Goal: Task Accomplishment & Management: Manage account settings

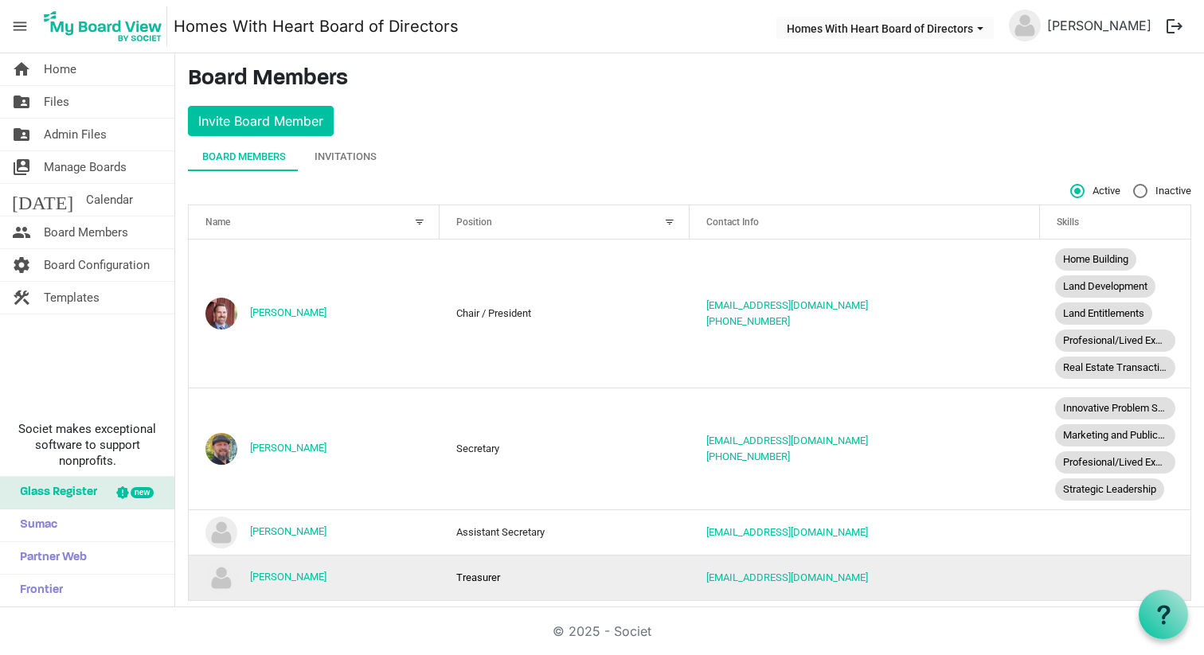
click at [221, 578] on img "Steve Mulvihill is template cell column header Name" at bounding box center [221, 578] width 32 height 32
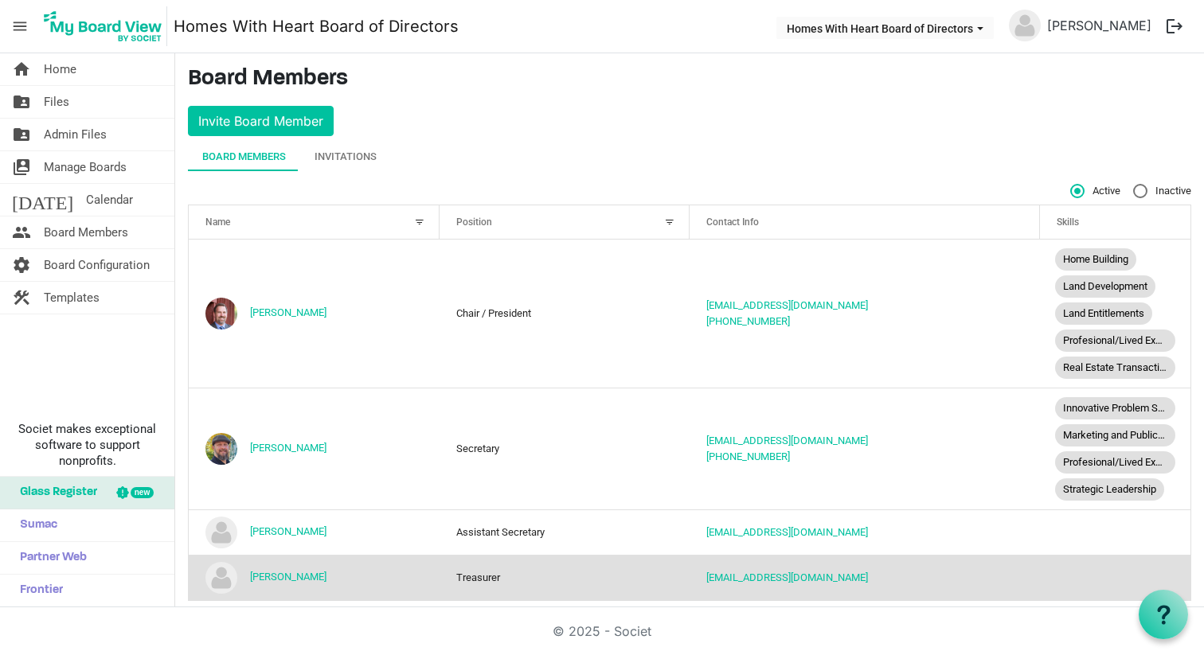
click at [221, 578] on img "Steve Mulvihill is template cell column header Name" at bounding box center [221, 578] width 32 height 32
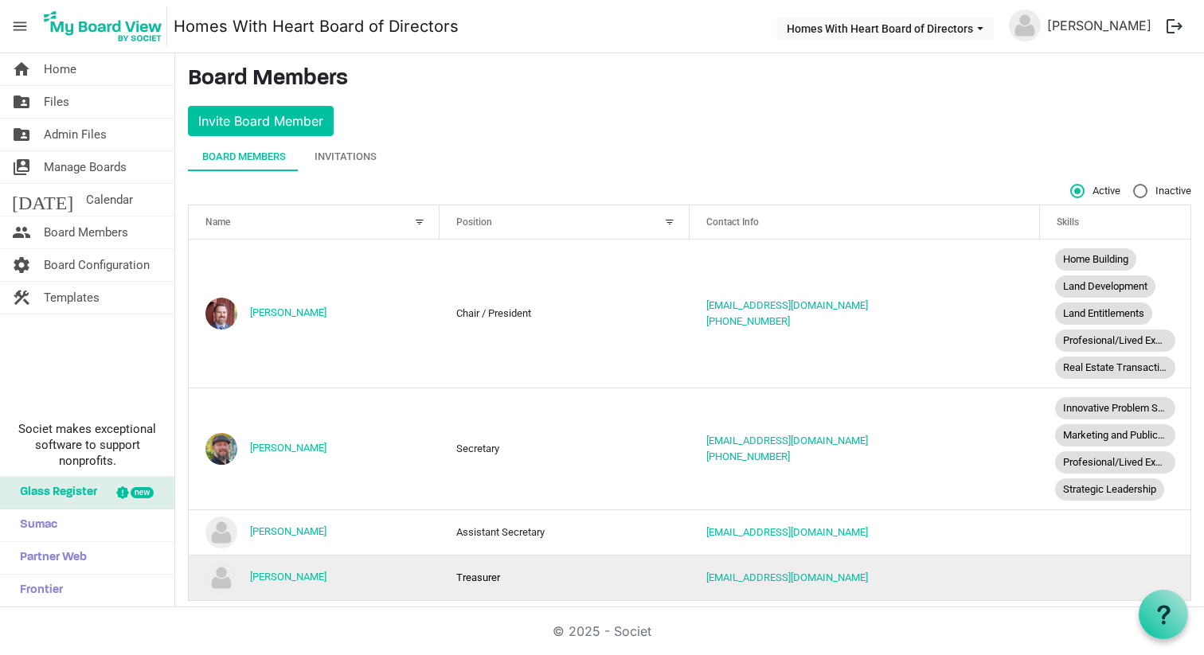
click at [221, 578] on img "Steve Mulvihill is template cell column header Name" at bounding box center [221, 578] width 32 height 32
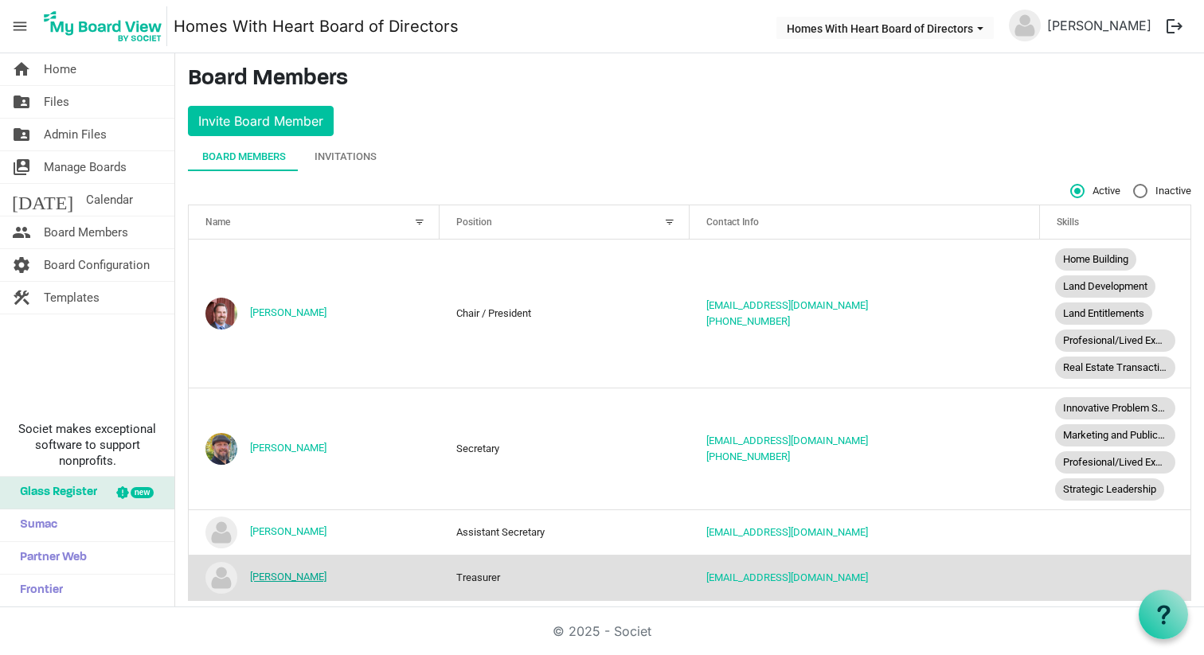
click at [299, 577] on link "[PERSON_NAME]" at bounding box center [288, 577] width 76 height 12
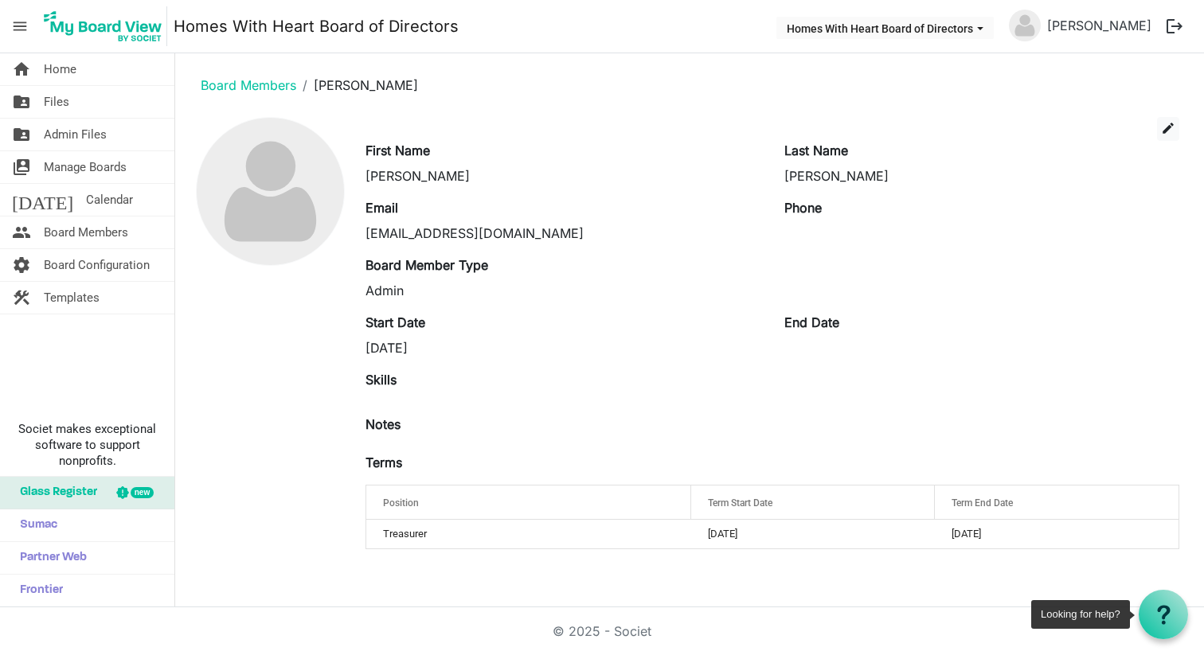
click at [1160, 608] on use at bounding box center [1163, 614] width 13 height 19
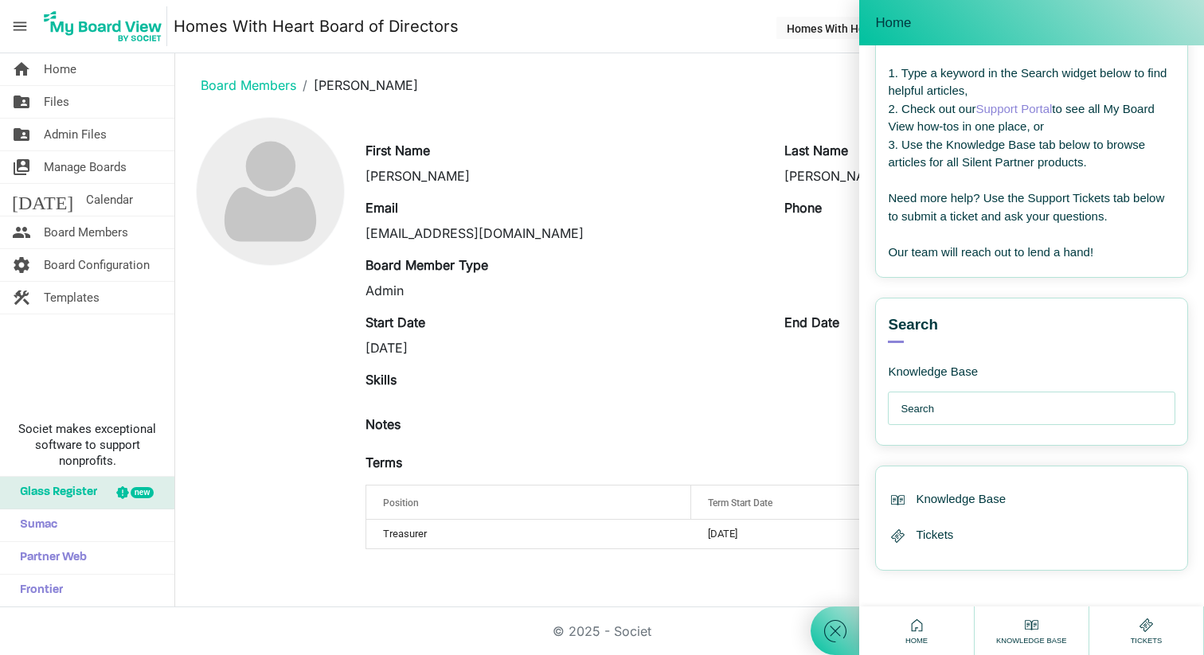
scroll to position [111, 0]
click at [1060, 411] on input "text" at bounding box center [1036, 410] width 270 height 32
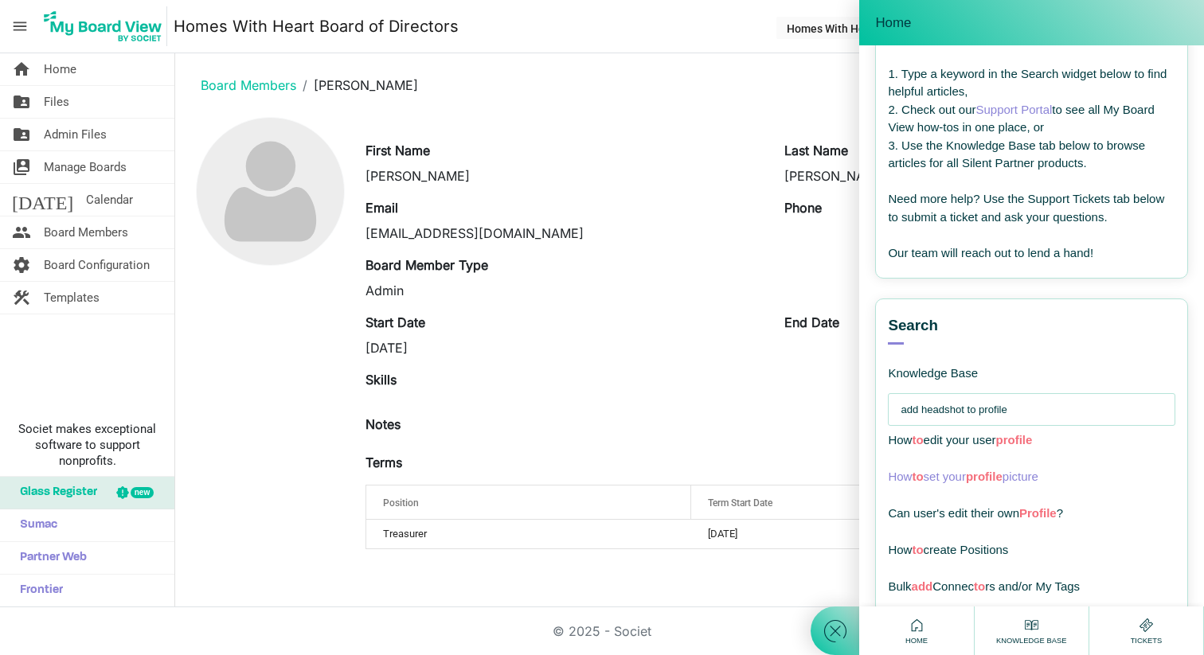
type input "add headshot to profile"
click at [993, 475] on span "profile" at bounding box center [984, 477] width 37 height 14
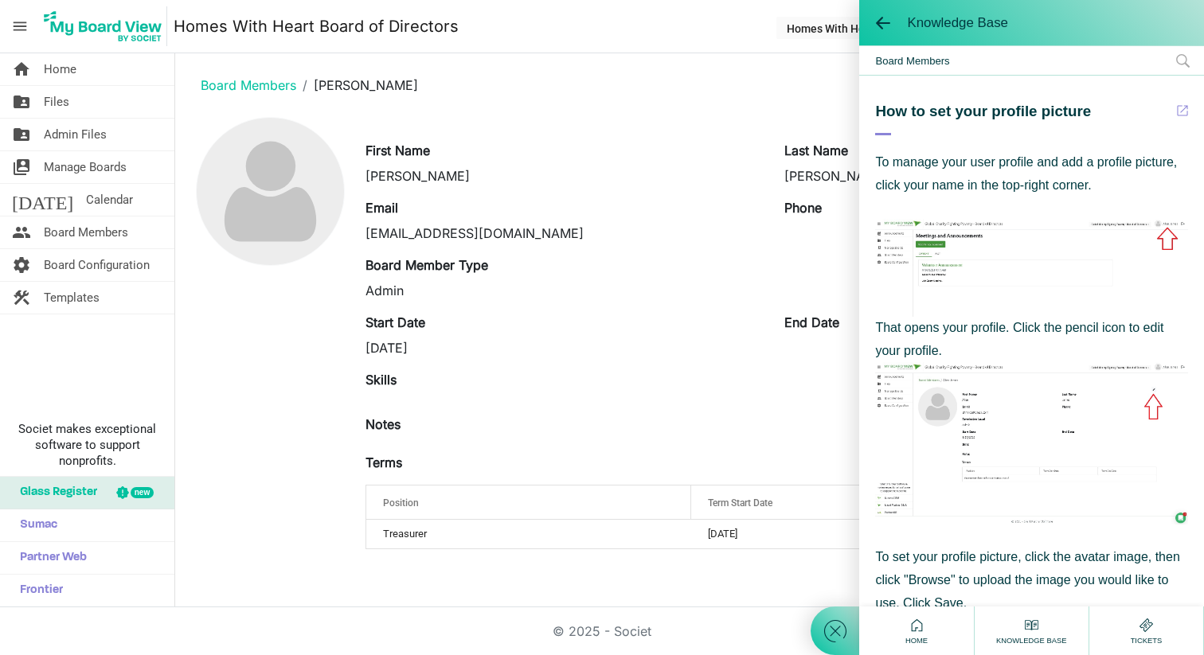
click at [718, 109] on main "Board Members Steve Mulvihill edit First Name Steve Last Name Mulvihill Email s…" at bounding box center [689, 314] width 1029 height 522
click at [718, 75] on ol "Board Members Steve Mulvihill" at bounding box center [689, 85] width 1003 height 38
click at [884, 23] on span at bounding box center [883, 23] width 16 height 16
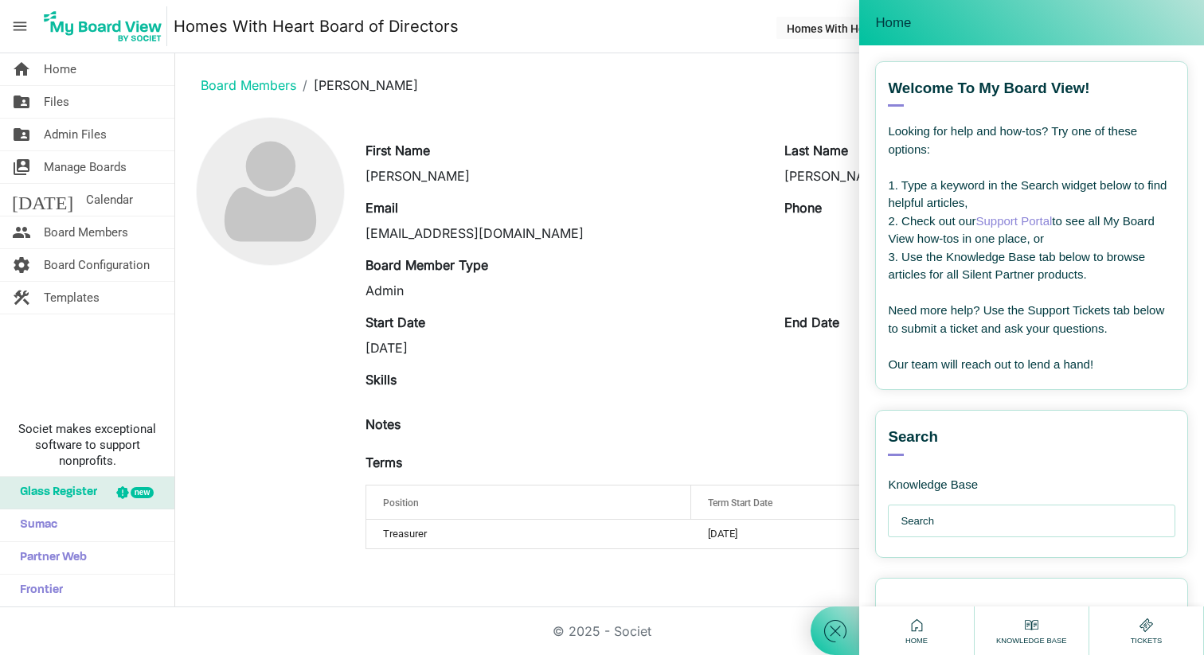
click at [884, 23] on span "Home" at bounding box center [893, 23] width 36 height 16
click at [724, 35] on nav "menu Homes With Heart Board of Directors Homes With Heart Board of Directors St…" at bounding box center [602, 26] width 1204 height 53
click at [675, 204] on div "Email smulvihill1@homes-with-heart.org" at bounding box center [563, 220] width 419 height 45
click at [67, 68] on span "Home" at bounding box center [60, 69] width 33 height 32
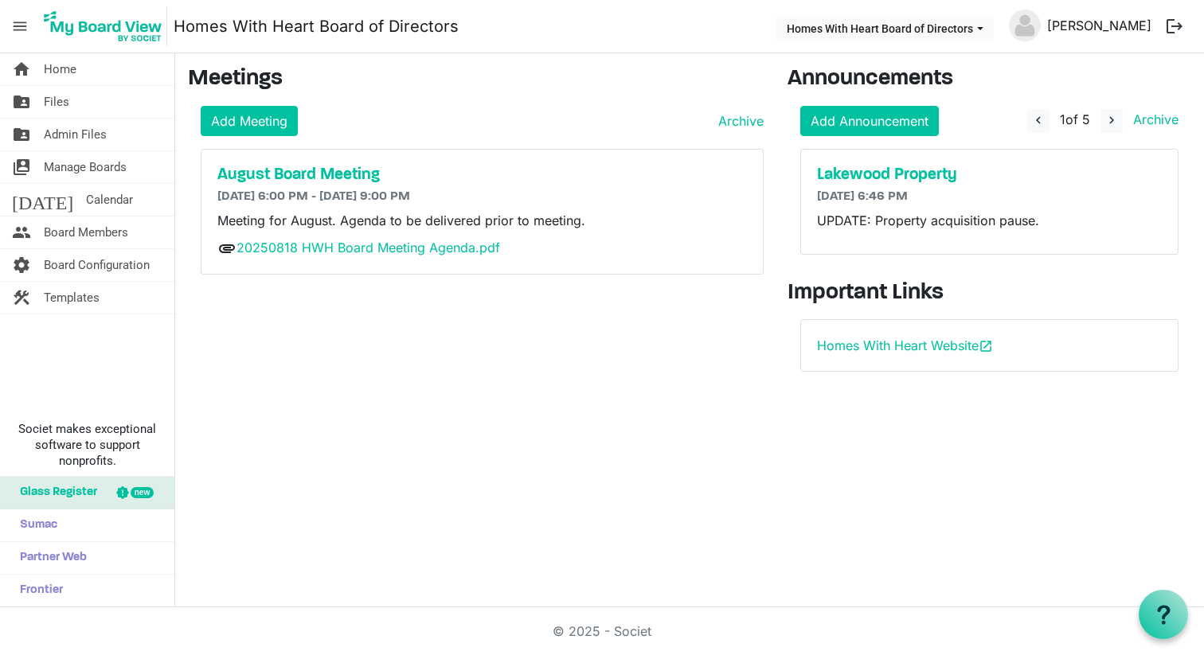
click at [1090, 25] on link "[PERSON_NAME]" at bounding box center [1099, 26] width 117 height 32
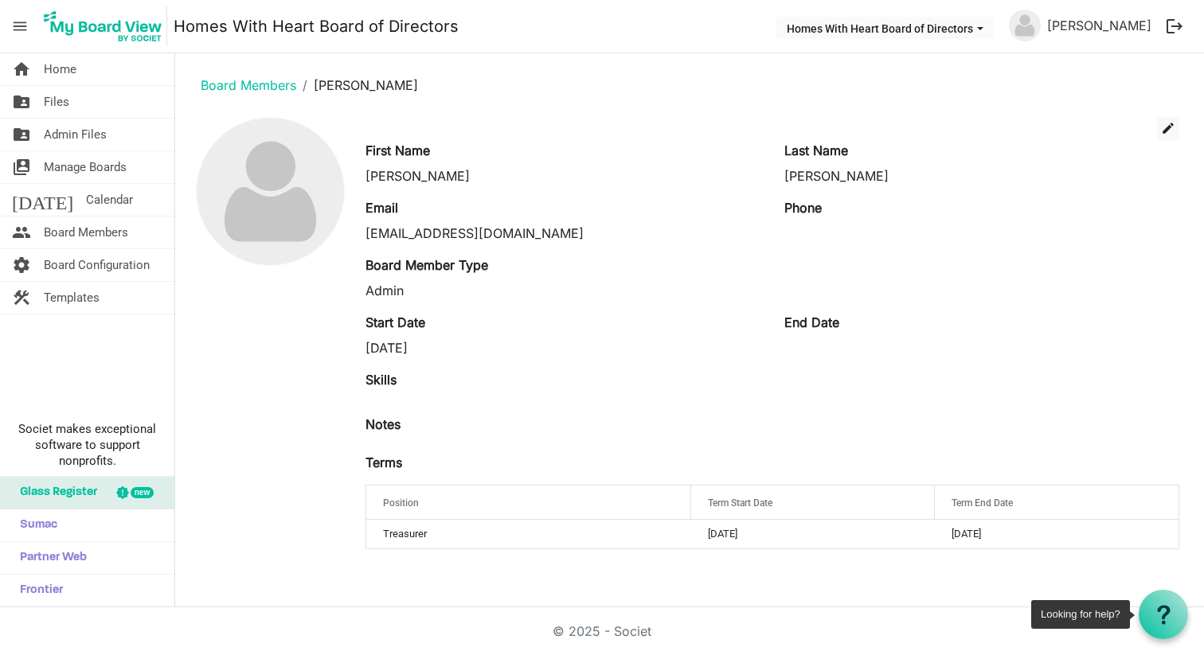
click at [1166, 616] on icon at bounding box center [1164, 615] width 20 height 20
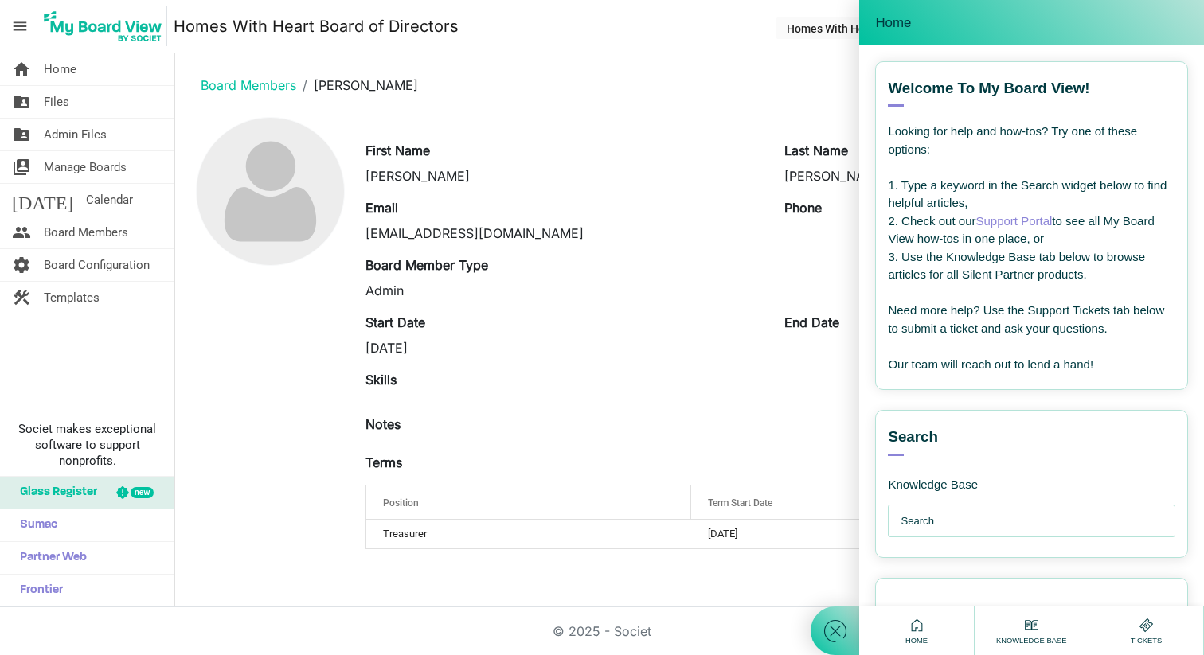
click at [1065, 524] on input "text" at bounding box center [1036, 522] width 270 height 32
type input "add picture to"
click at [1016, 551] on span "picture" at bounding box center [1022, 552] width 40 height 14
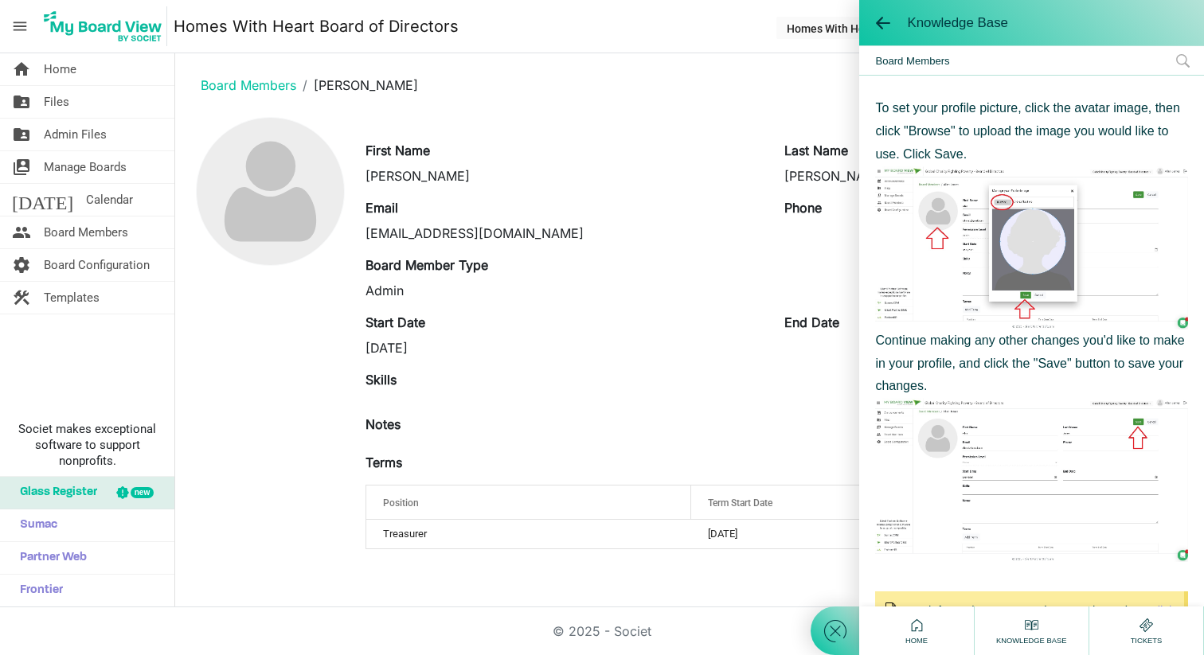
scroll to position [450, 0]
click at [542, 120] on div "edit" at bounding box center [773, 129] width 838 height 24
click at [713, 29] on nav "menu Homes With Heart Board of Directors Homes With Heart Board of Directors St…" at bounding box center [602, 26] width 1204 height 53
click at [883, 22] on span at bounding box center [883, 23] width 16 height 16
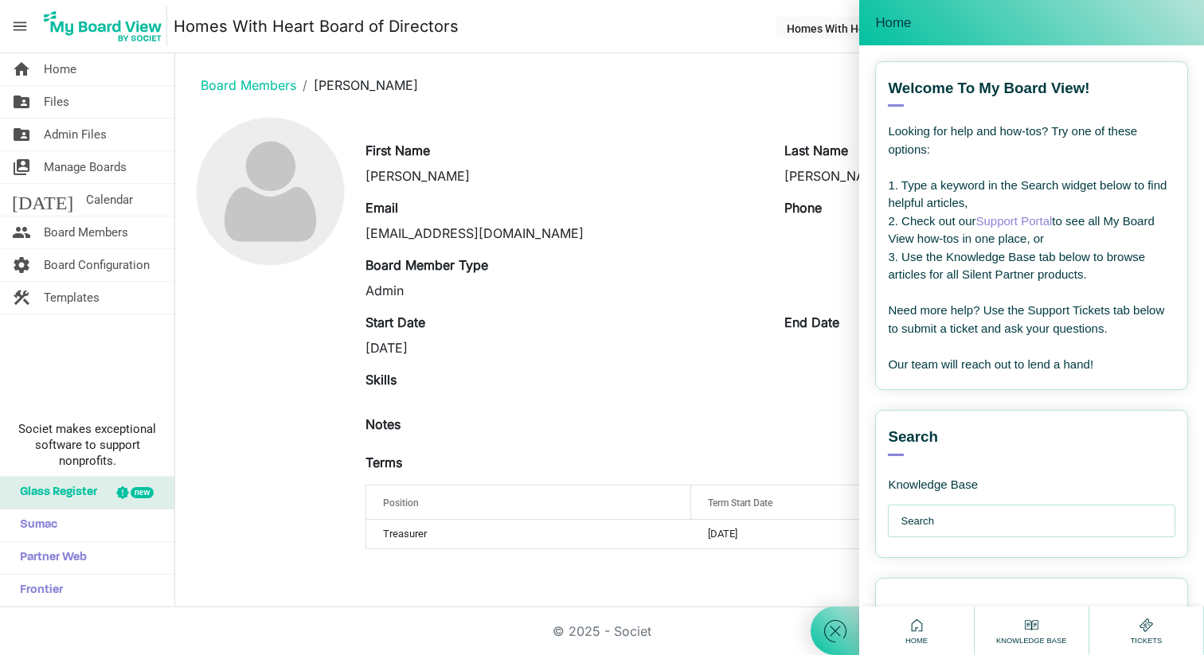
click at [883, 22] on span "Home" at bounding box center [893, 23] width 36 height 16
click at [90, 68] on link "home Home" at bounding box center [87, 69] width 174 height 32
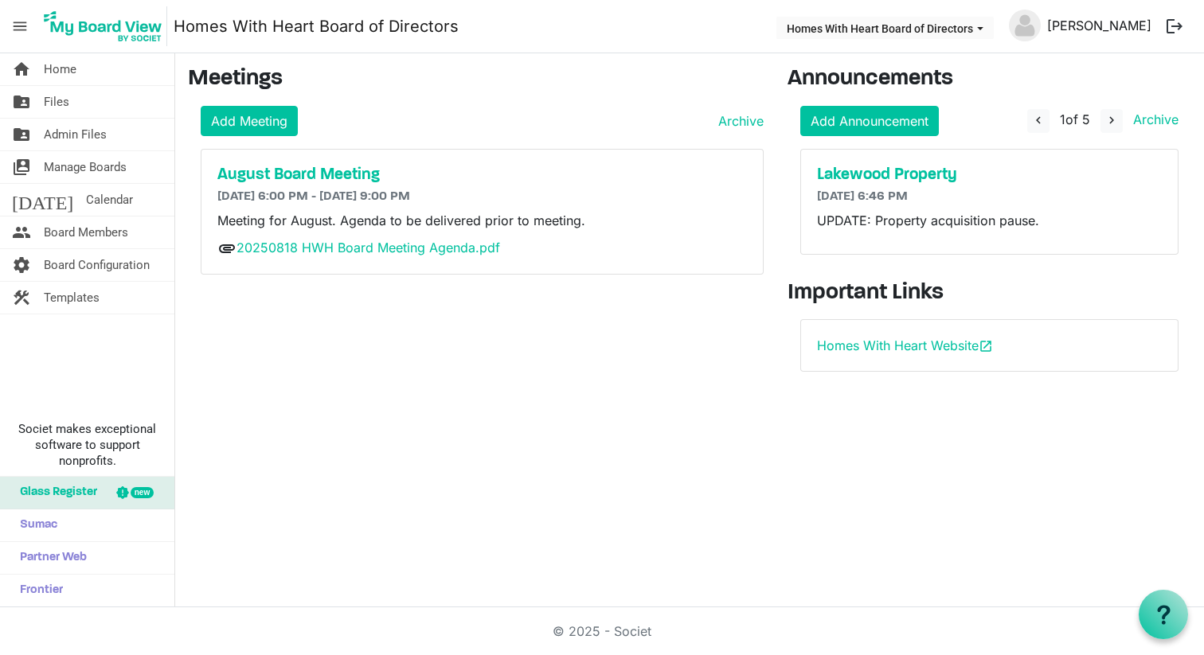
click at [1099, 22] on link "[PERSON_NAME]" at bounding box center [1099, 26] width 117 height 32
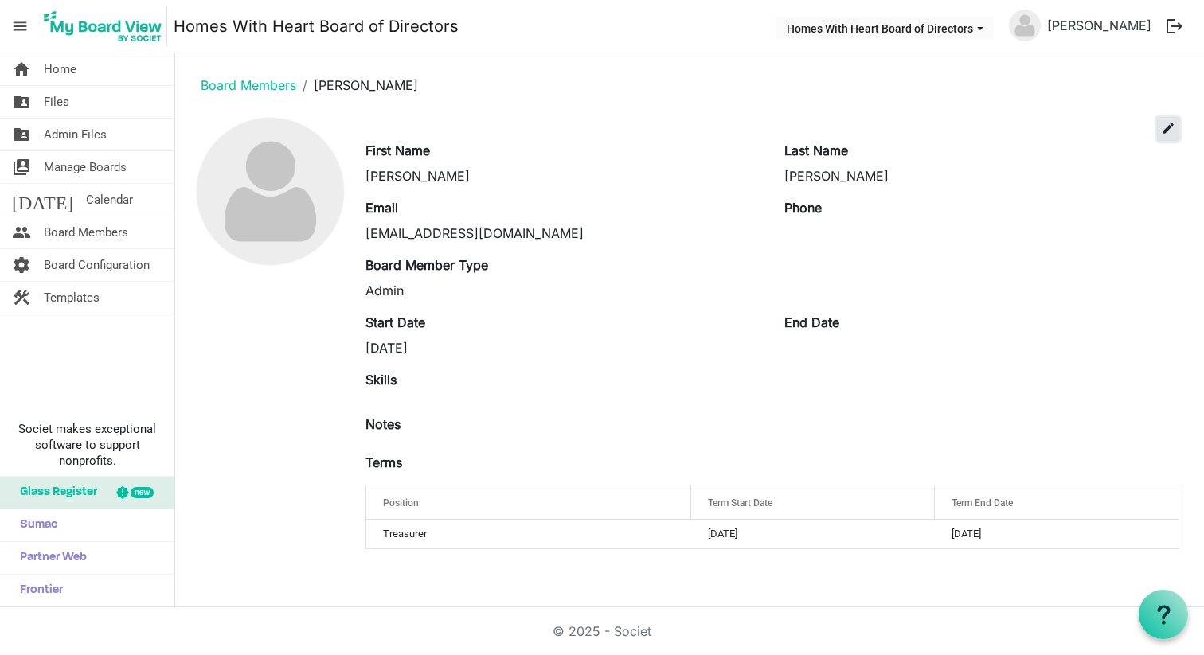
click at [1163, 127] on span "edit" at bounding box center [1168, 128] width 14 height 14
click at [1168, 127] on span "edit" at bounding box center [1168, 128] width 14 height 14
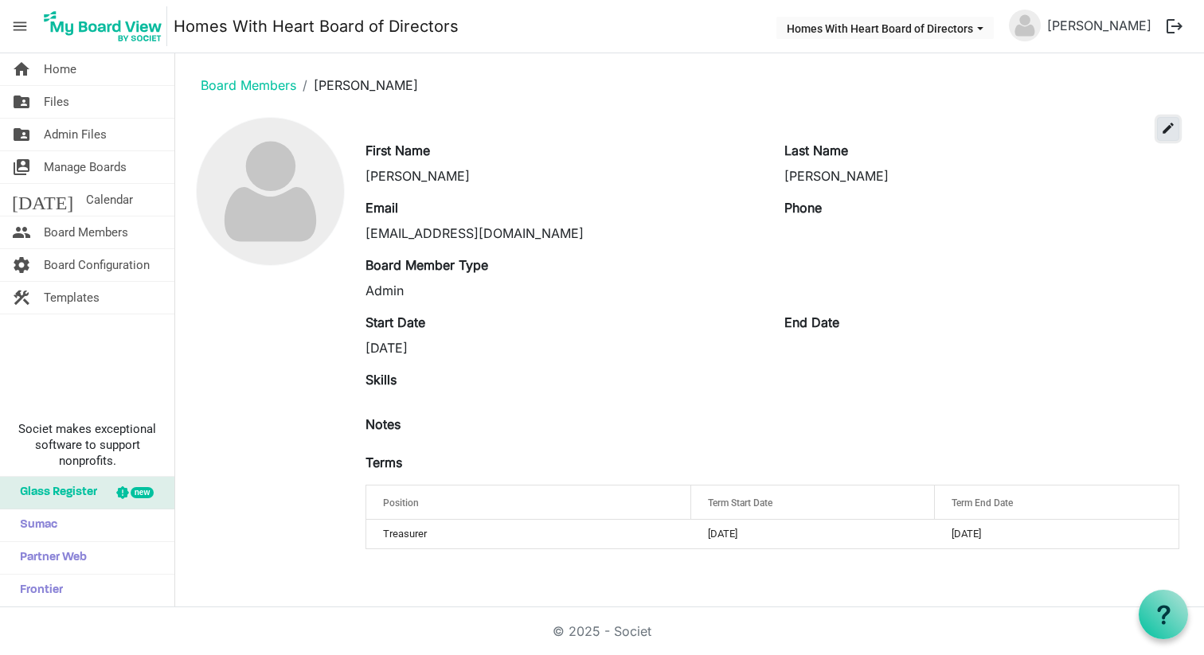
click at [1168, 127] on span "edit" at bounding box center [1168, 128] width 14 height 14
click at [284, 179] on img at bounding box center [270, 191] width 147 height 147
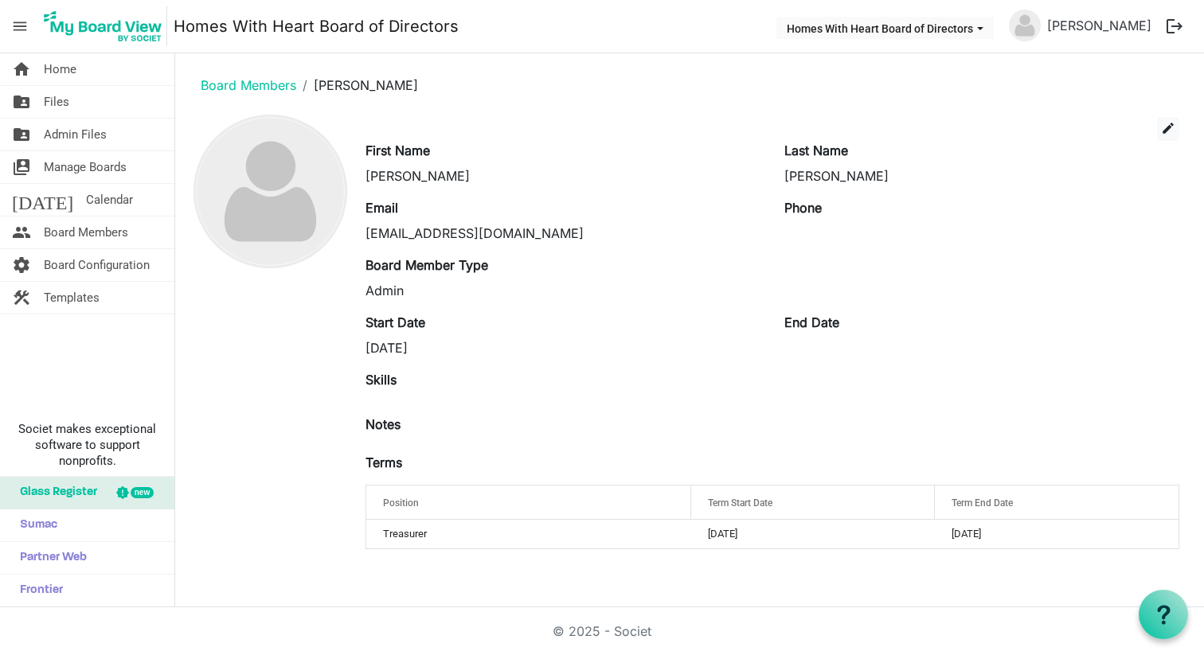
click at [284, 179] on img at bounding box center [270, 191] width 147 height 147
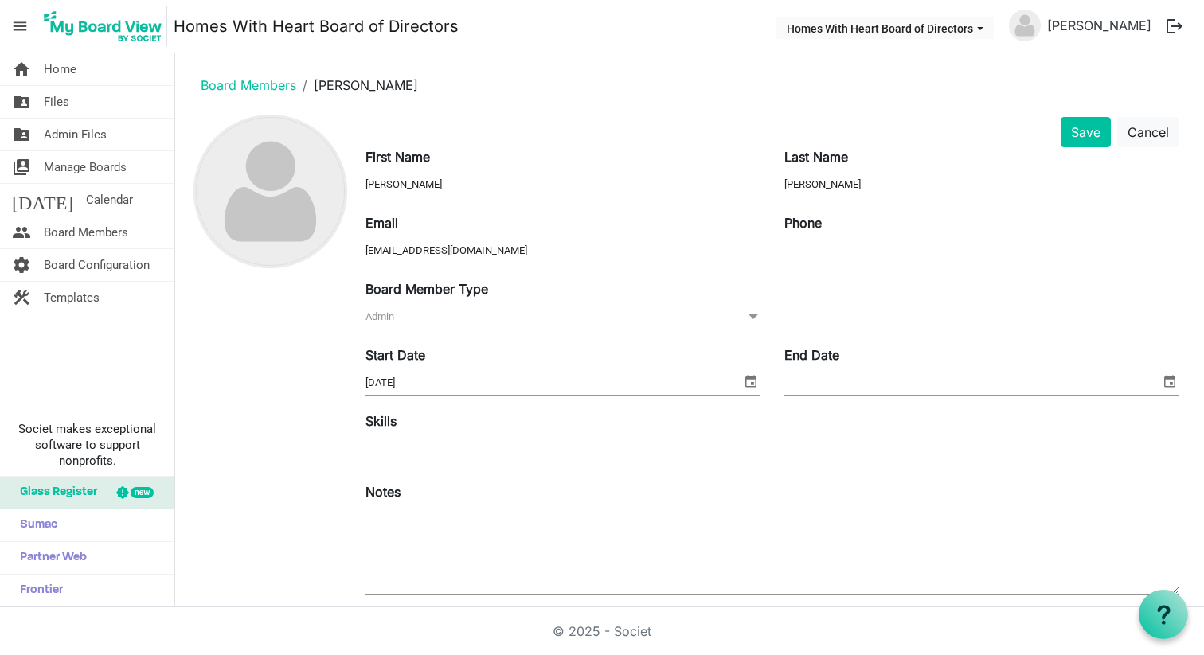
click at [284, 179] on img at bounding box center [270, 191] width 147 height 147
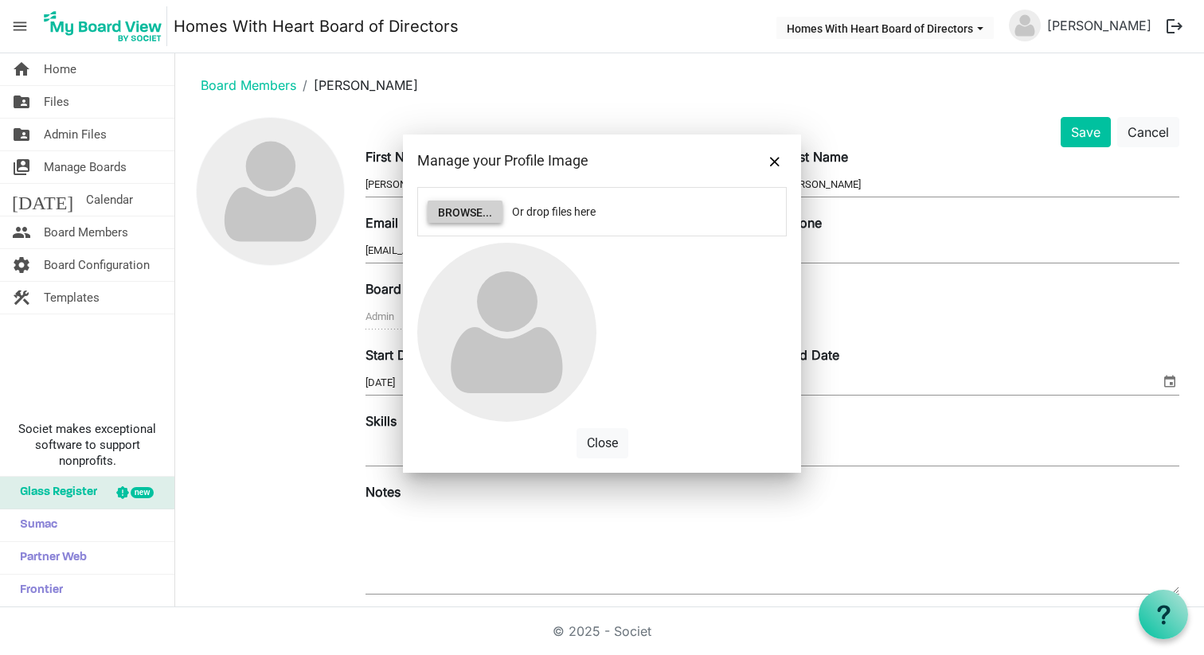
click at [474, 213] on button "Browse..." at bounding box center [465, 212] width 75 height 22
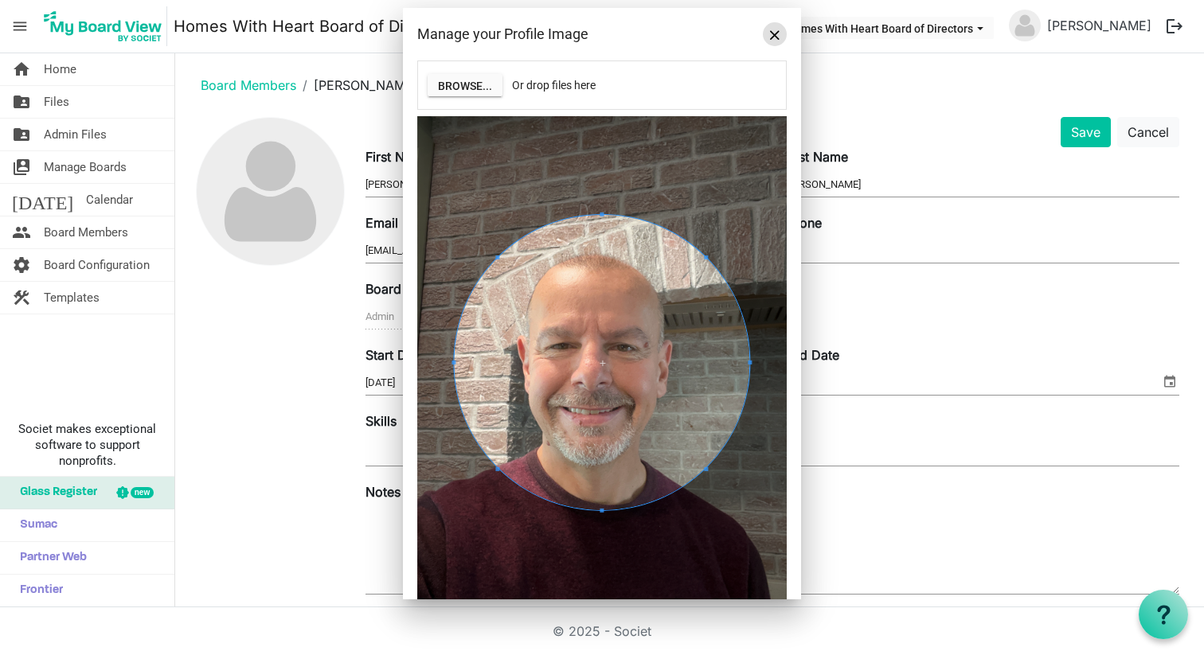
click at [777, 34] on span "Close" at bounding box center [775, 35] width 10 height 10
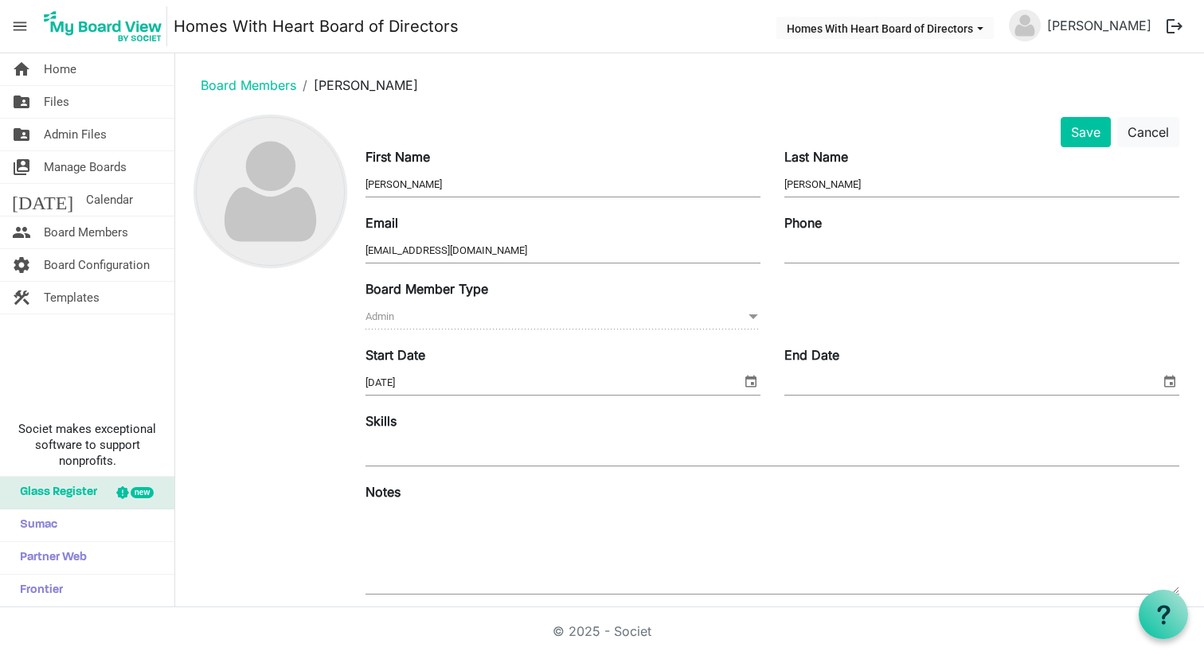
click at [264, 190] on img at bounding box center [270, 191] width 147 height 147
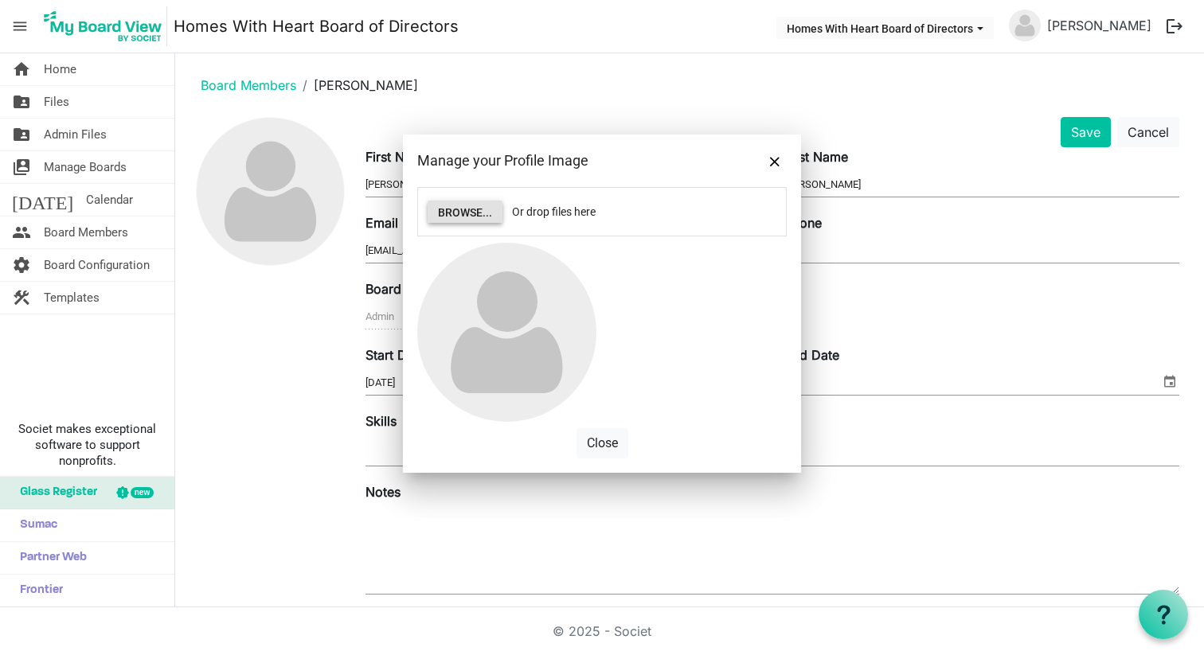
click at [464, 213] on button "Browse..." at bounding box center [465, 212] width 75 height 22
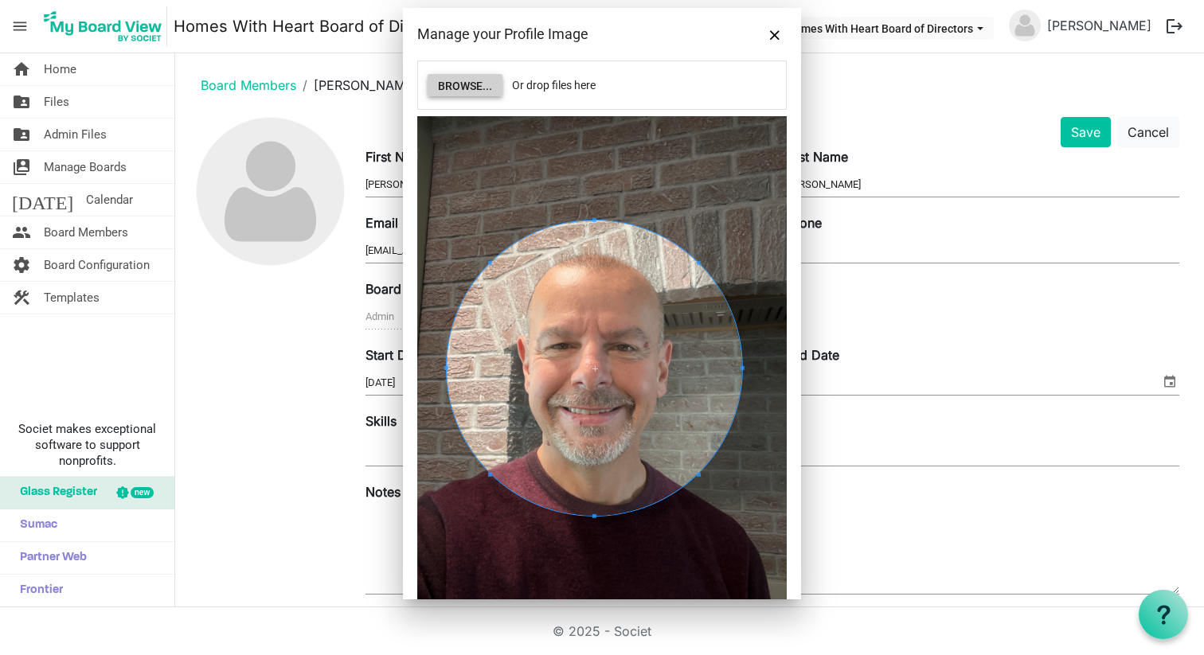
click at [620, 270] on span at bounding box center [594, 368] width 295 height 295
click at [1091, 131] on button "Save" at bounding box center [1086, 132] width 50 height 30
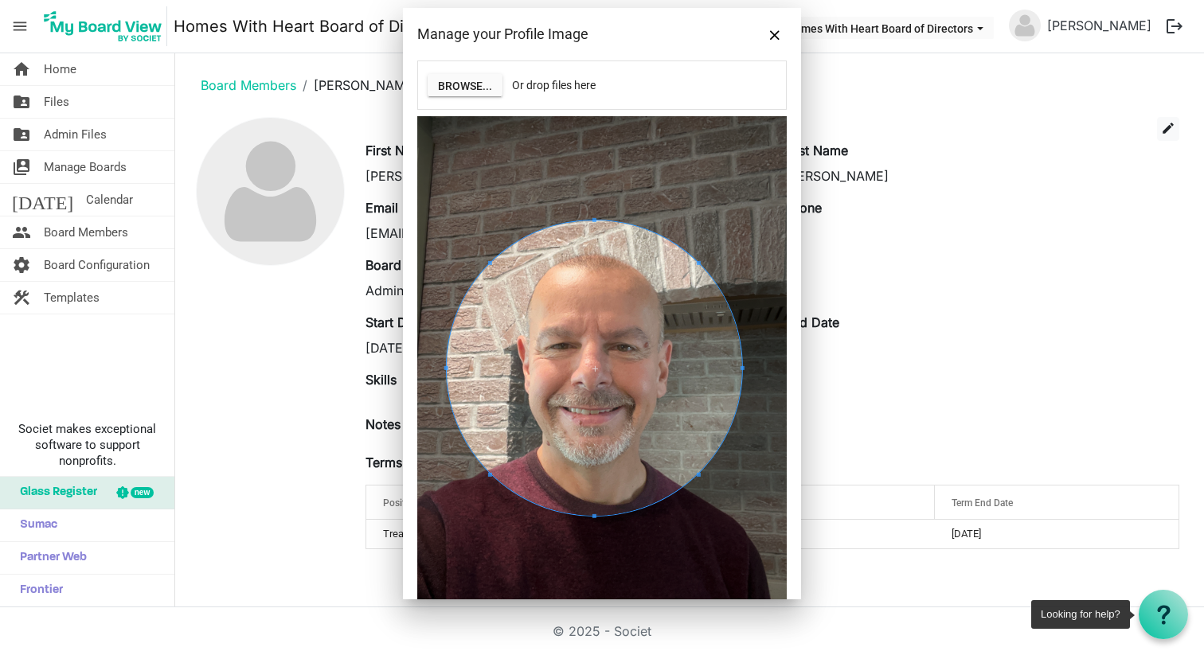
click at [1166, 610] on icon at bounding box center [1164, 615] width 20 height 20
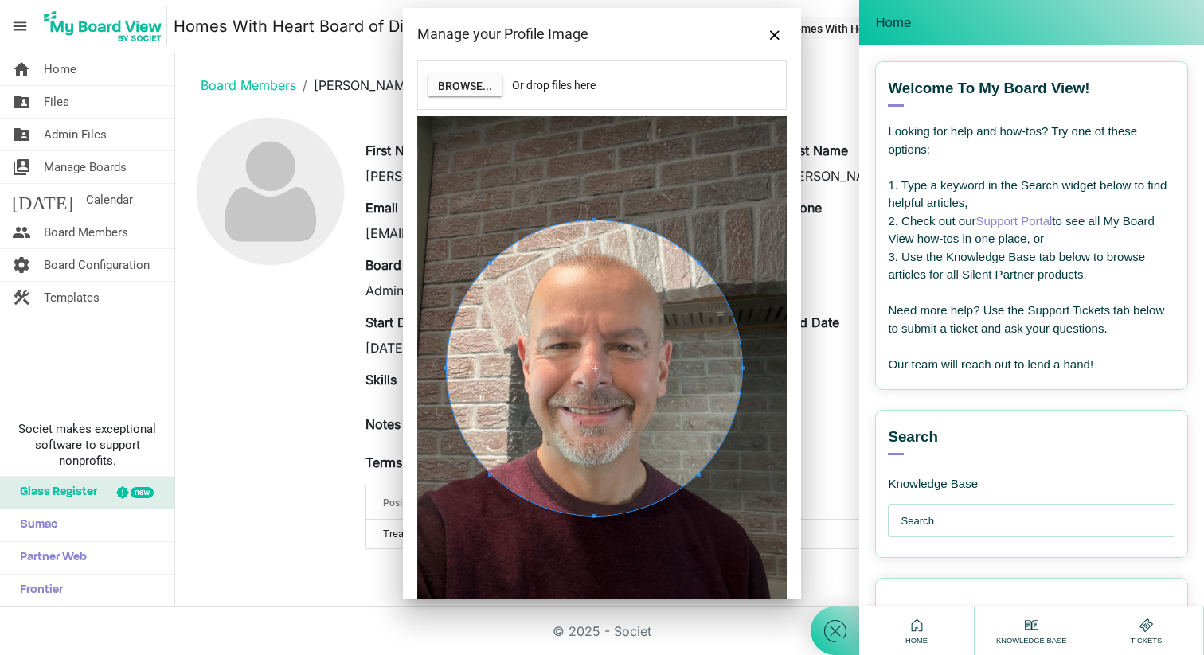
click at [1052, 523] on input "text" at bounding box center [1036, 522] width 270 height 32
type input "add picture"
click at [998, 590] on span "How to set your profile picture" at bounding box center [967, 588] width 158 height 14
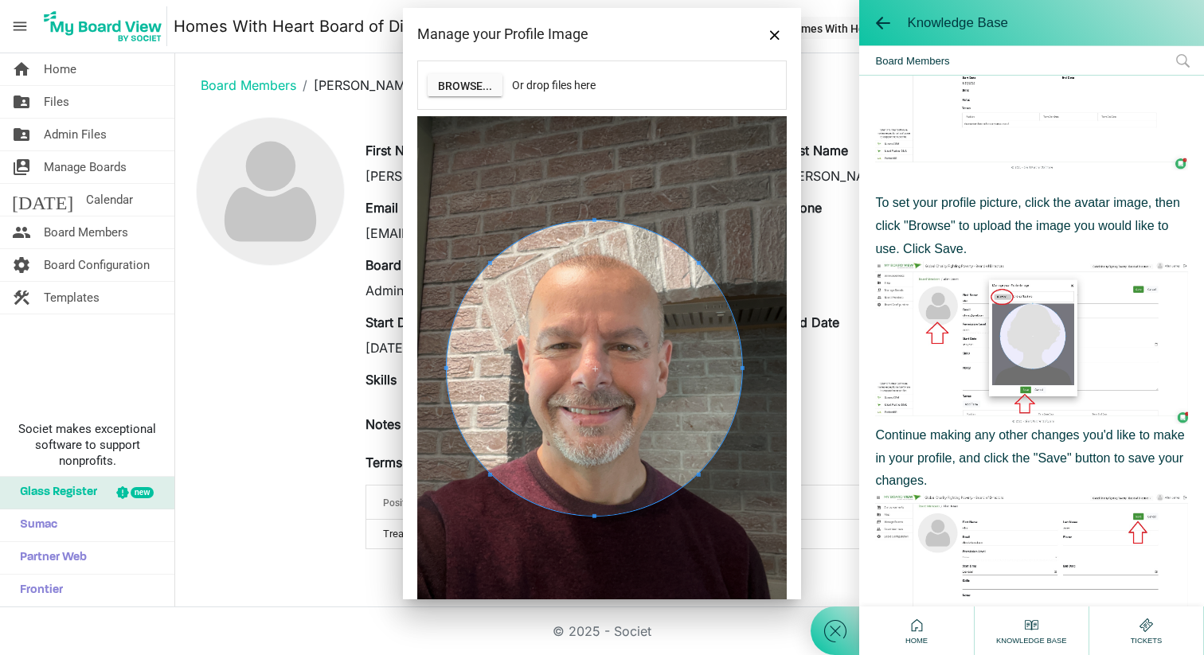
scroll to position [358, 0]
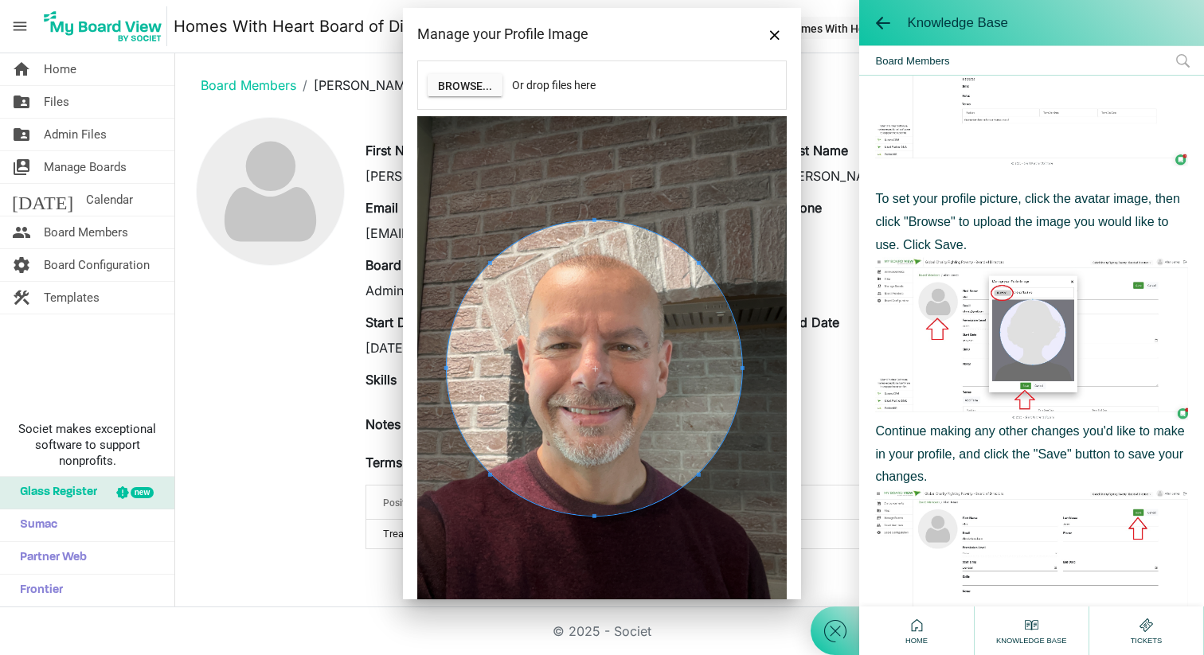
click at [791, 499] on div "Browse... Or drop files here Save Cancel" at bounding box center [602, 330] width 398 height 539
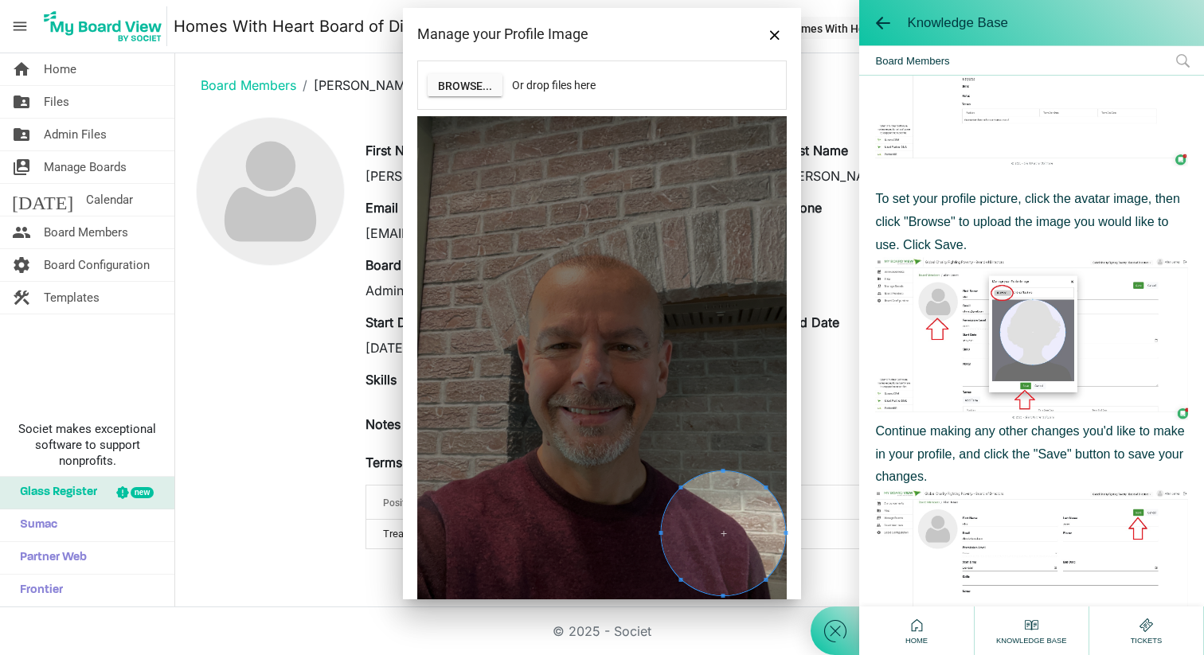
click at [710, 471] on div at bounding box center [602, 362] width 370 height 493
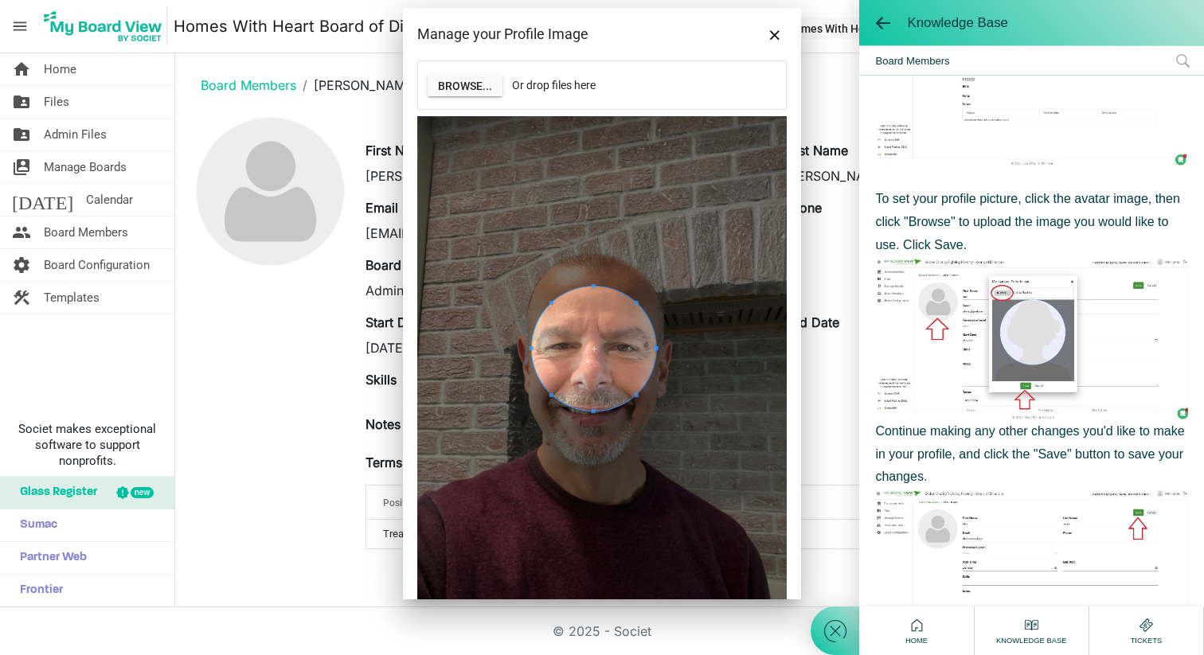
click at [603, 331] on span at bounding box center [594, 349] width 124 height 124
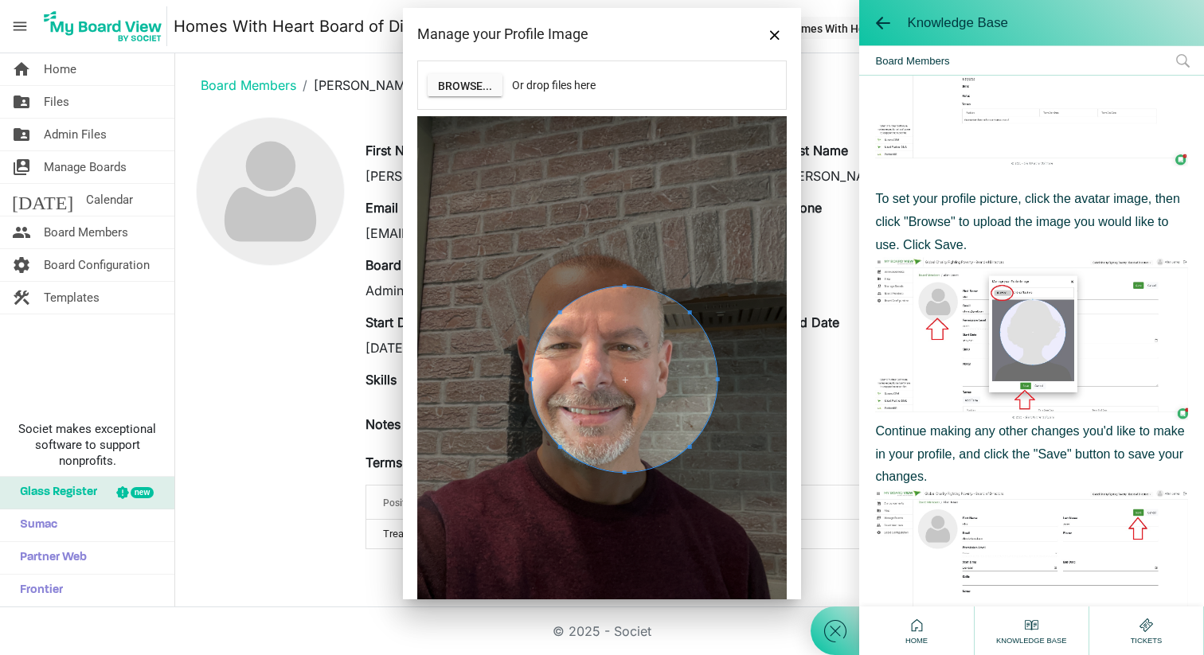
click at [694, 502] on div at bounding box center [602, 362] width 370 height 493
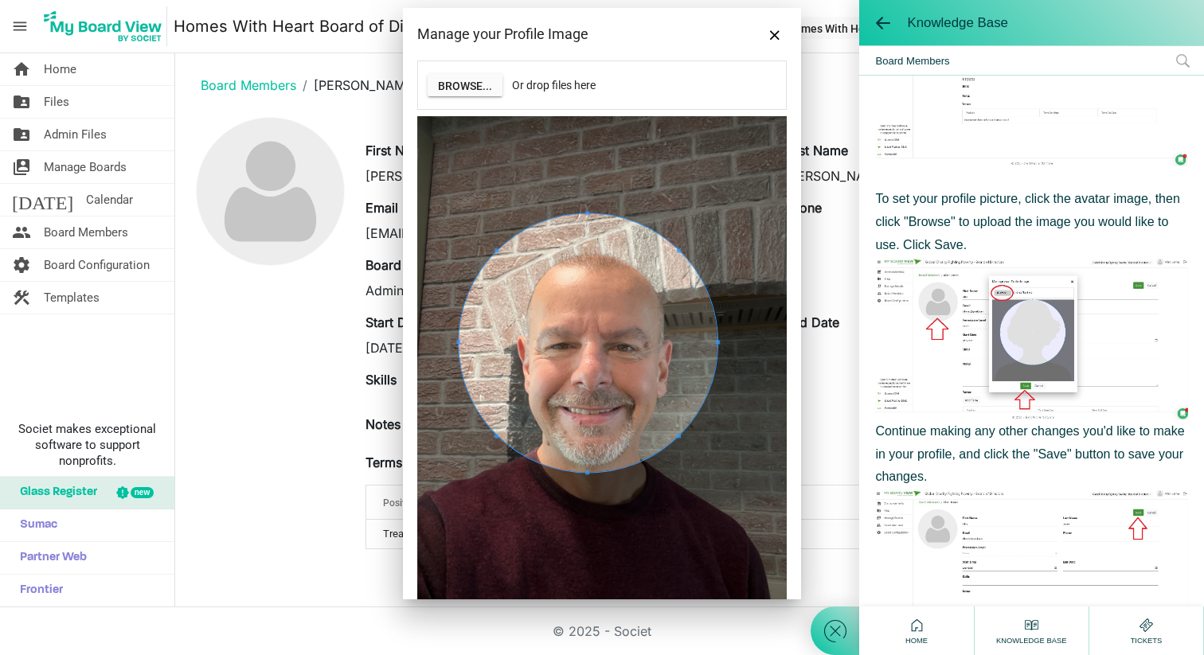
click at [449, 240] on div at bounding box center [602, 362] width 370 height 493
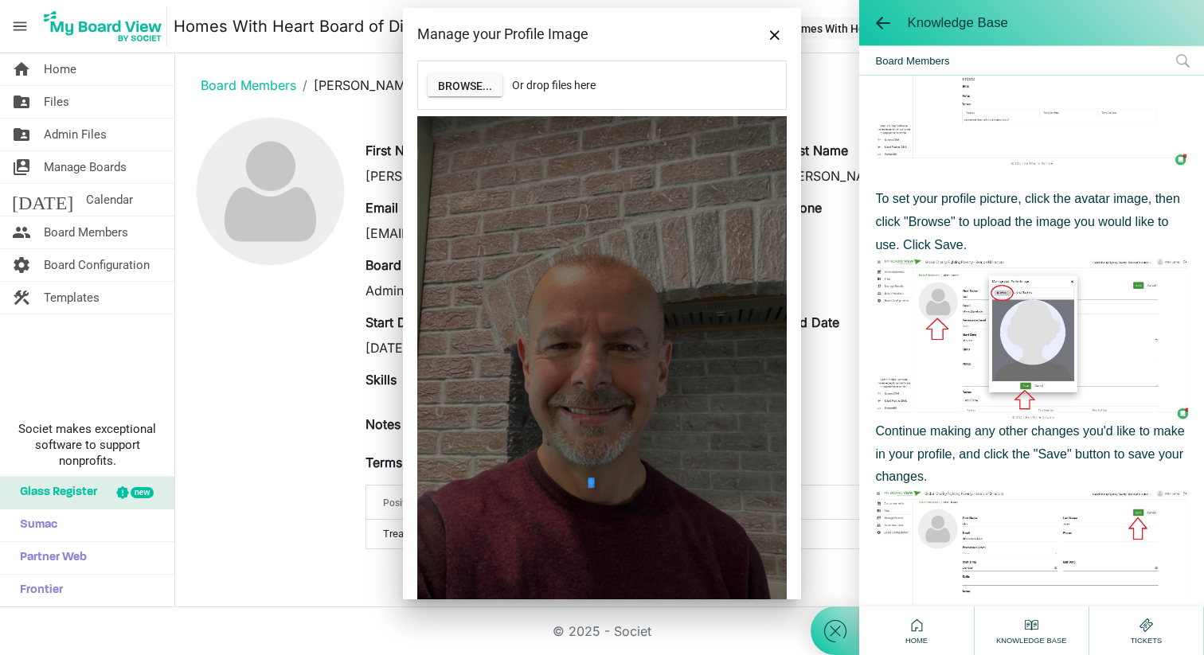
click at [593, 495] on div at bounding box center [602, 362] width 370 height 493
click at [587, 409] on div at bounding box center [602, 362] width 370 height 493
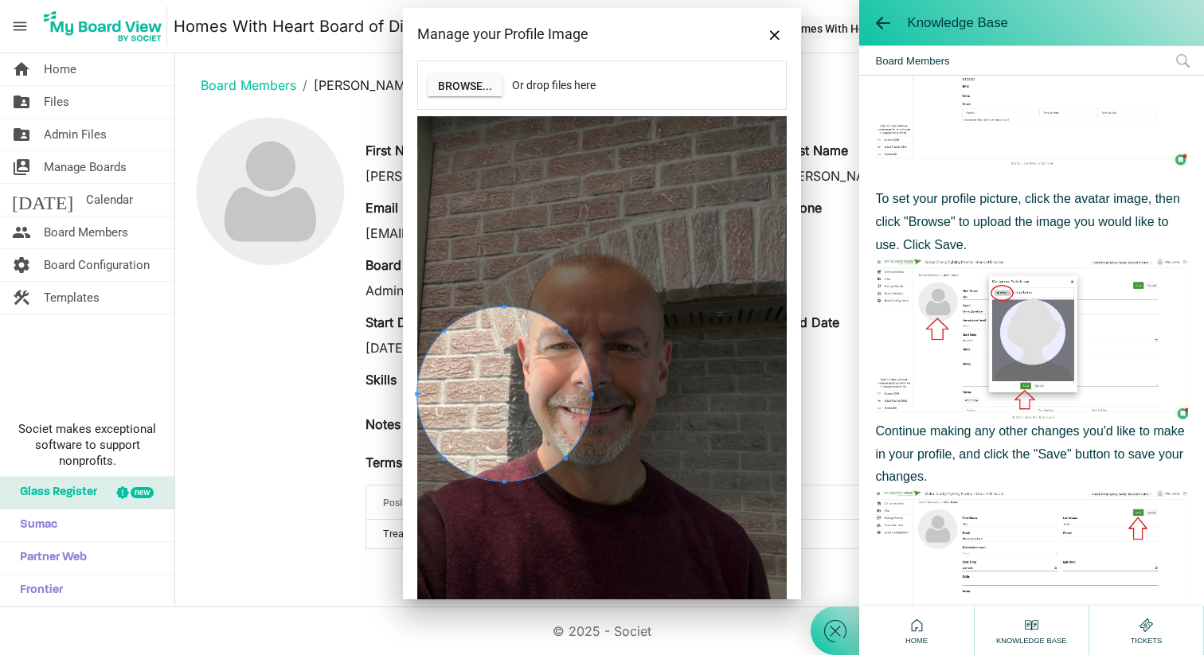
click at [496, 174] on div at bounding box center [602, 362] width 370 height 493
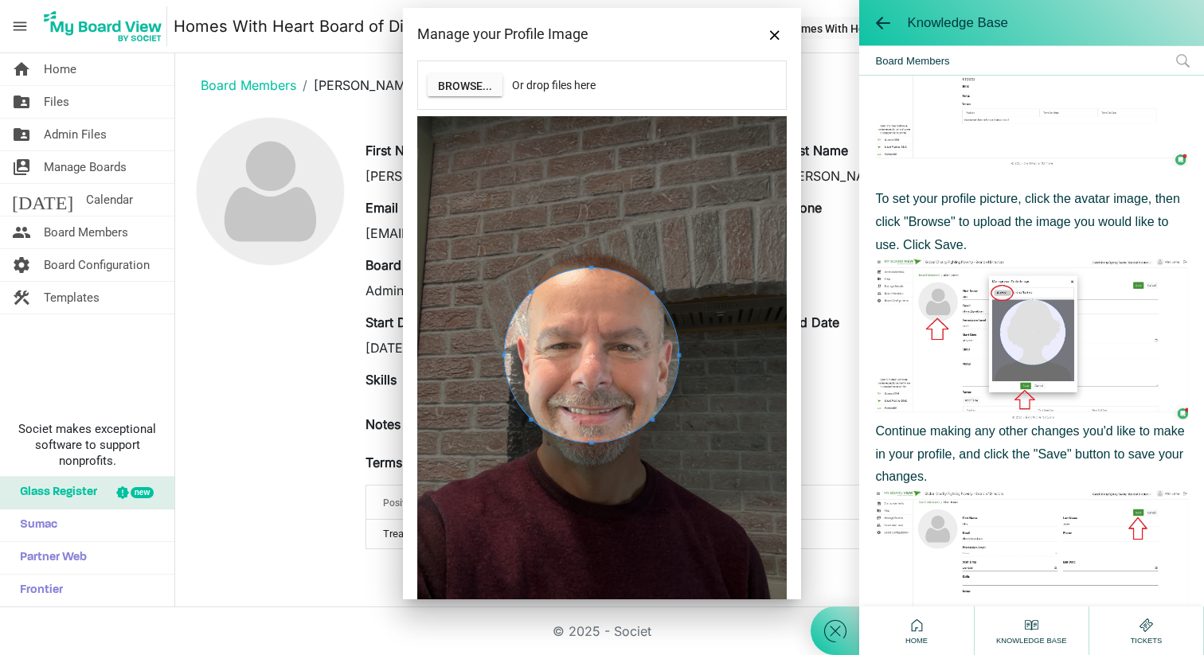
click at [589, 339] on span at bounding box center [591, 355] width 174 height 174
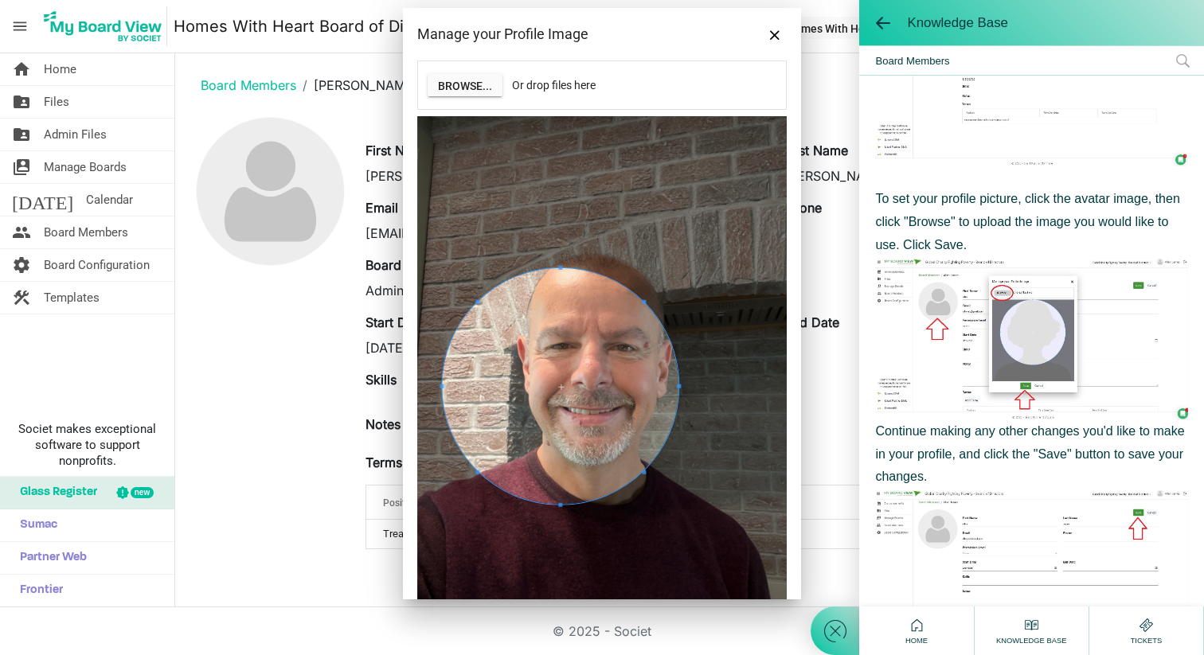
click at [468, 487] on div at bounding box center [560, 386] width 237 height 237
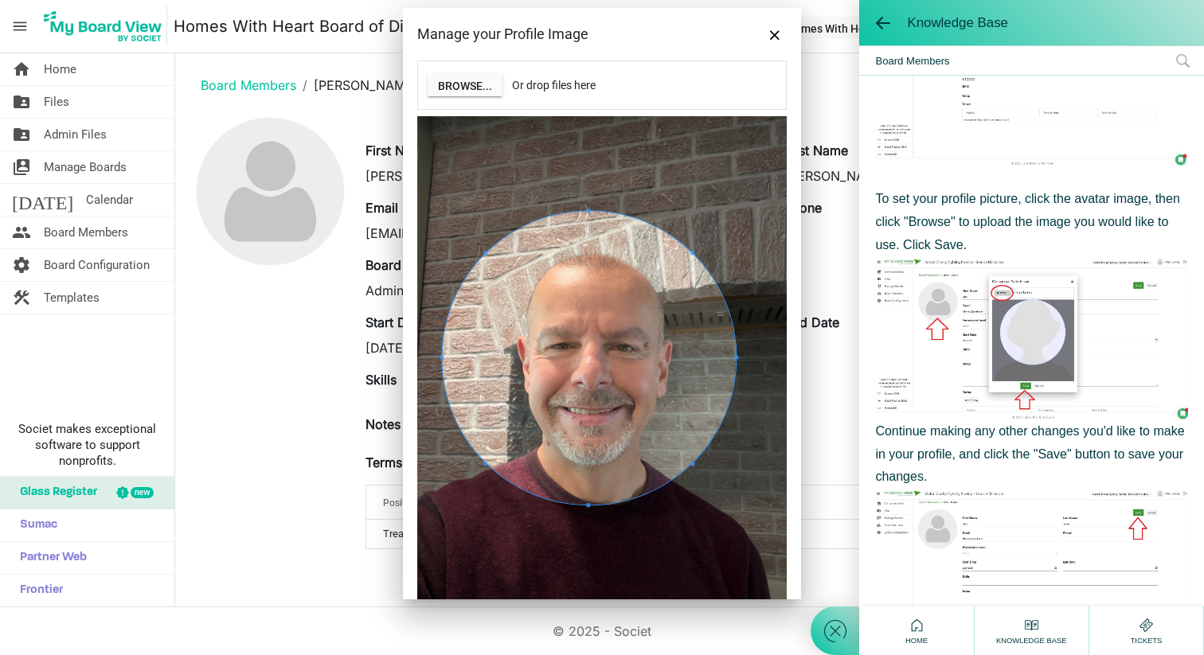
click at [713, 246] on div at bounding box center [589, 358] width 294 height 294
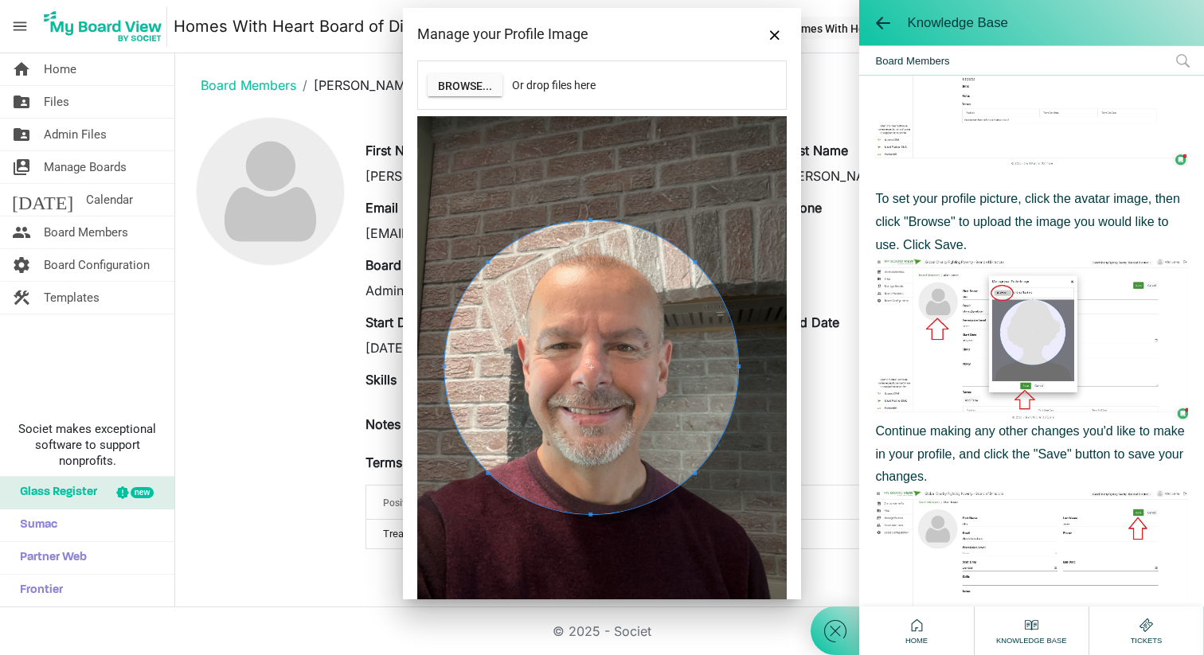
click at [639, 260] on span at bounding box center [591, 368] width 294 height 294
click at [591, 366] on span at bounding box center [591, 368] width 294 height 294
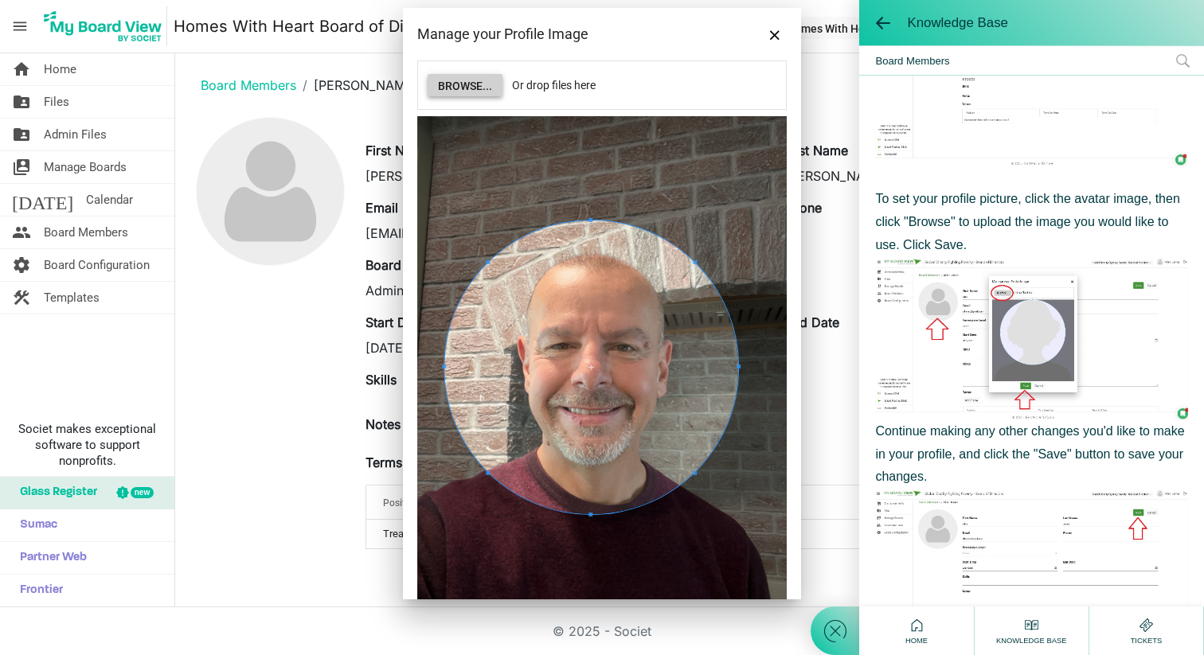
click at [478, 85] on button "Browse..." at bounding box center [465, 85] width 75 height 22
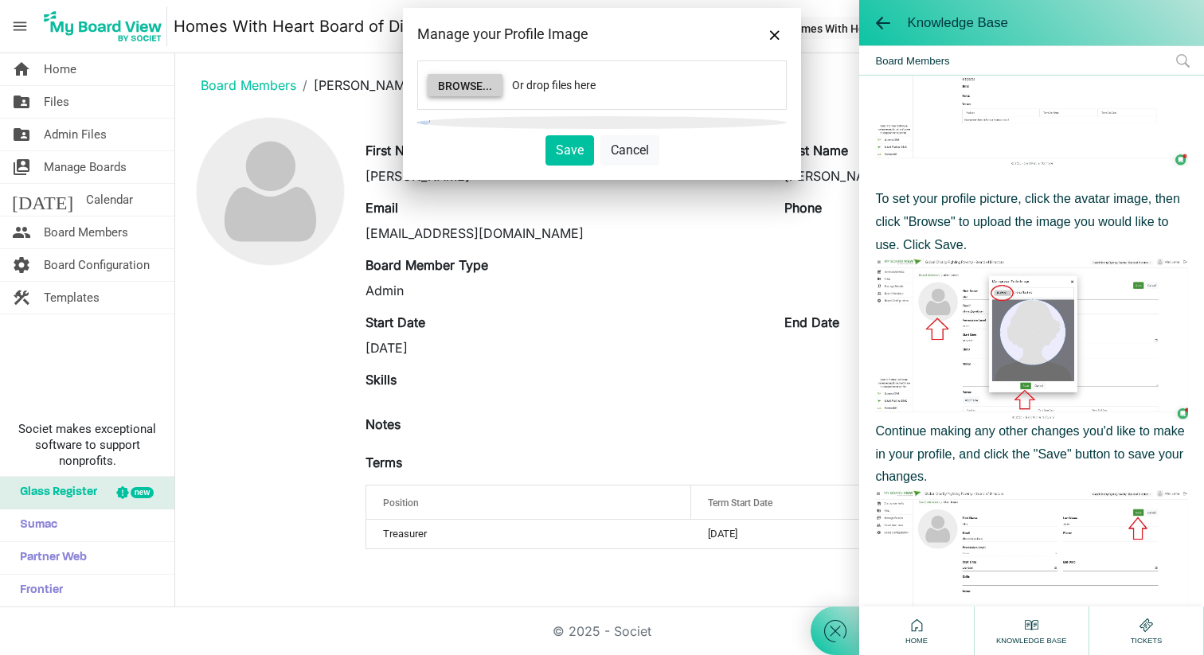
click at [482, 88] on button "Browse..." at bounding box center [465, 85] width 75 height 22
click at [569, 149] on button "Save" at bounding box center [570, 150] width 49 height 30
click at [482, 84] on button "Browse..." at bounding box center [465, 85] width 75 height 22
click at [775, 34] on span "Close" at bounding box center [775, 35] width 10 height 10
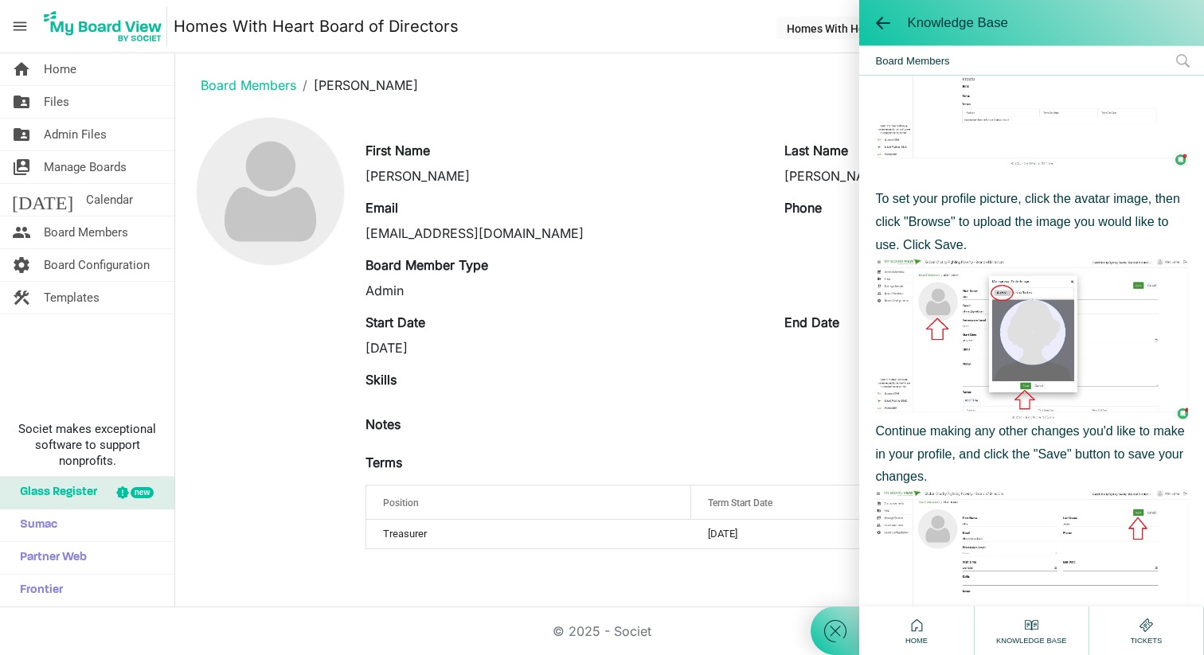
click at [834, 629] on icon at bounding box center [835, 631] width 29 height 29
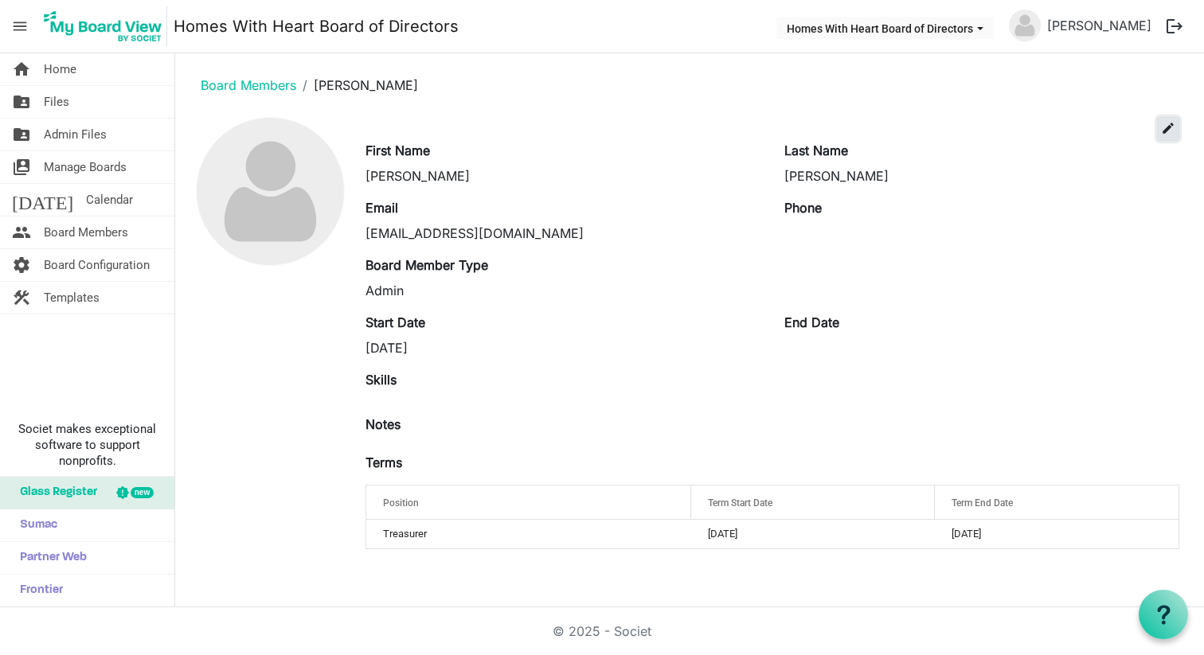
click at [1168, 128] on span "edit" at bounding box center [1168, 128] width 14 height 14
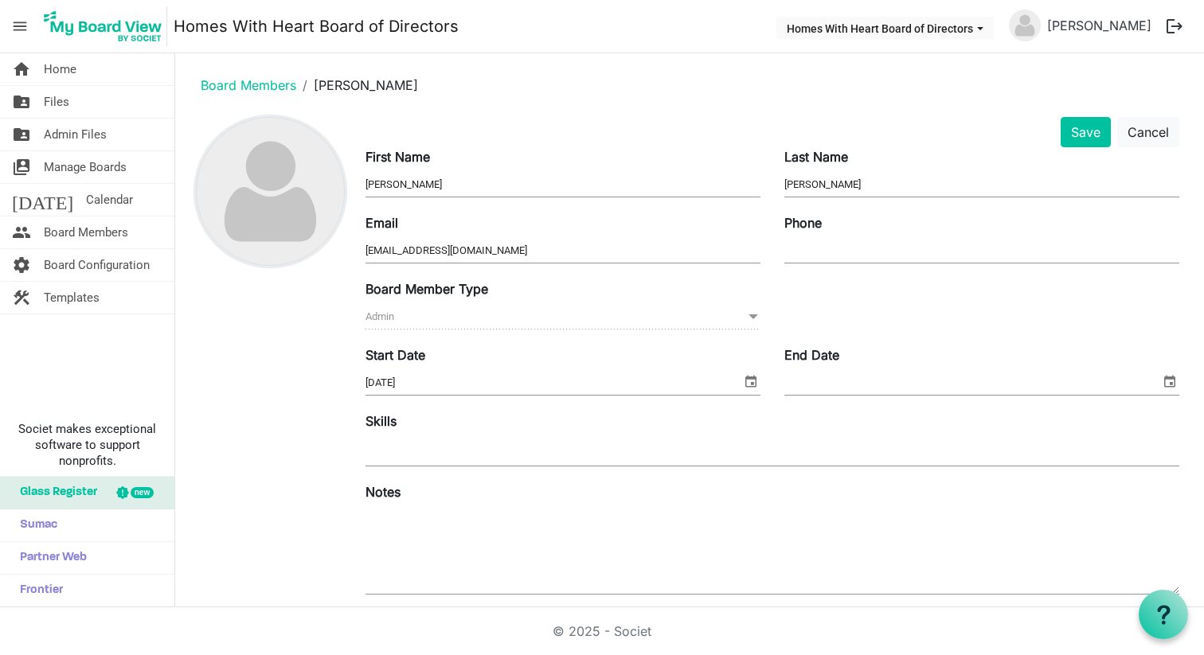
click at [282, 187] on img at bounding box center [270, 191] width 147 height 147
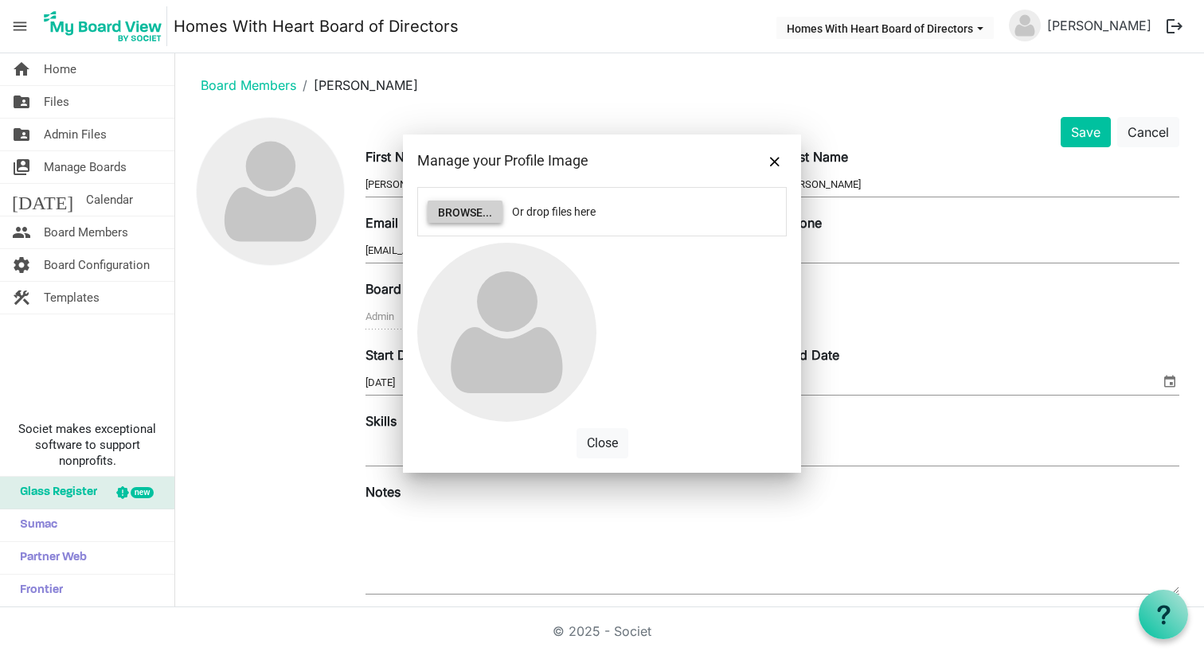
click at [471, 211] on button "Browse..." at bounding box center [465, 212] width 75 height 22
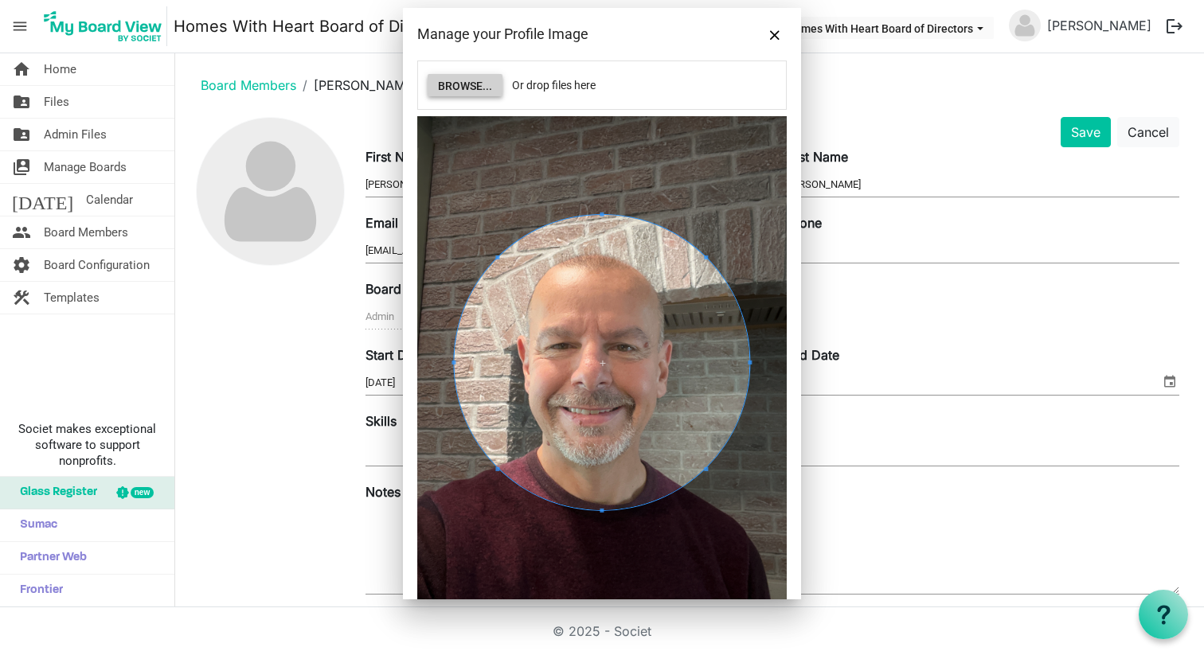
click at [684, 372] on span at bounding box center [601, 362] width 295 height 295
click at [603, 362] on span at bounding box center [601, 362] width 295 height 295
click at [1087, 127] on button "Save" at bounding box center [1086, 132] width 50 height 30
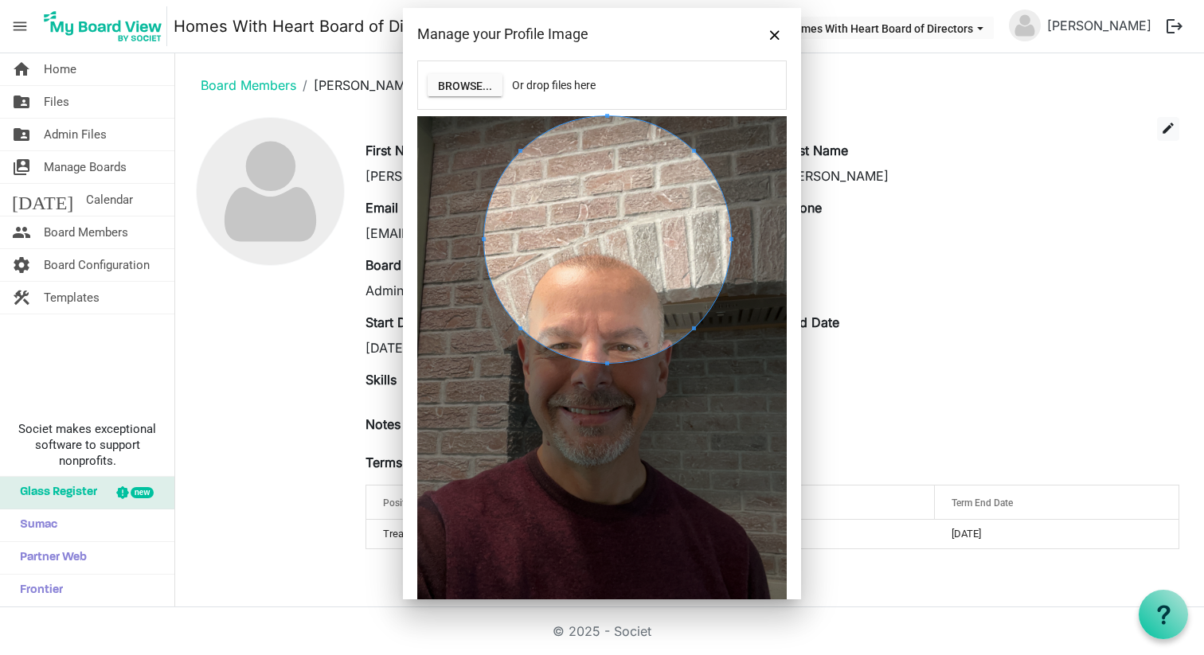
click at [490, 104] on div "Browse... Or drop files here Save Cancel" at bounding box center [602, 353] width 370 height 585
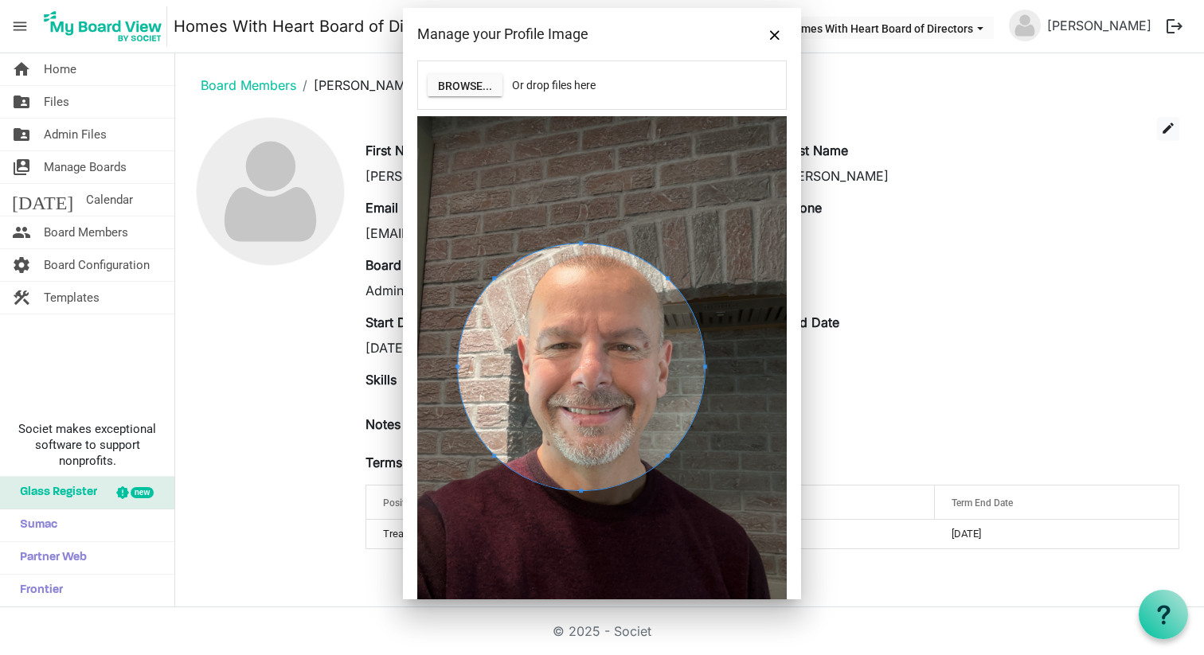
click at [640, 267] on span at bounding box center [581, 367] width 247 height 247
click at [585, 367] on span at bounding box center [585, 368] width 247 height 247
click at [965, 155] on div "Last Name Mulvihill" at bounding box center [982, 163] width 419 height 45
click at [968, 62] on main "Board Members Steve Mulvihill edit First Name Steve Last Name Mulvihill Email s…" at bounding box center [689, 314] width 1029 height 522
